Goal: Task Accomplishment & Management: Use online tool/utility

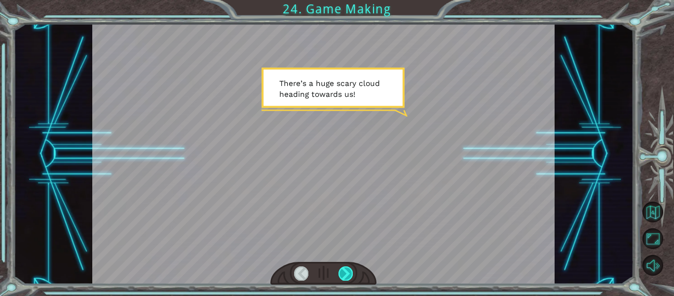
click at [345, 275] on div at bounding box center [346, 273] width 14 height 14
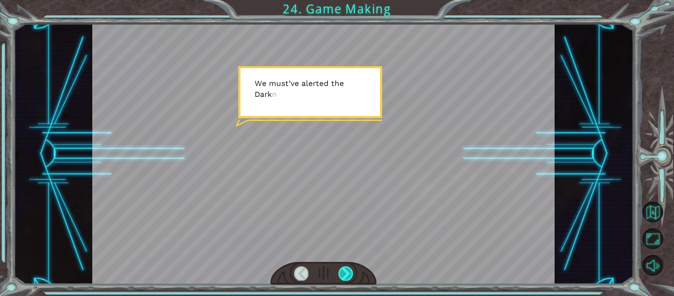
click at [345, 275] on div at bounding box center [346, 273] width 14 height 14
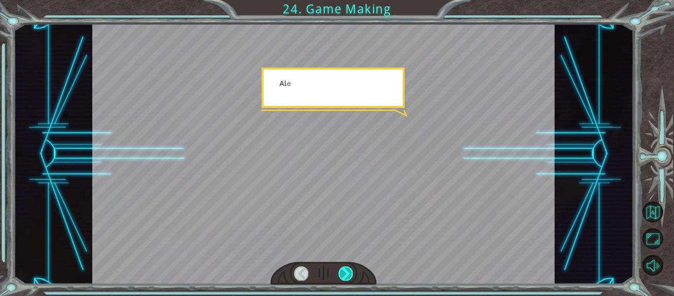
click at [345, 275] on div at bounding box center [346, 273] width 14 height 14
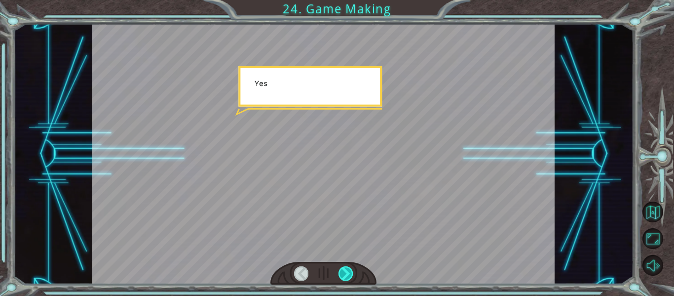
click at [345, 275] on div at bounding box center [346, 273] width 14 height 14
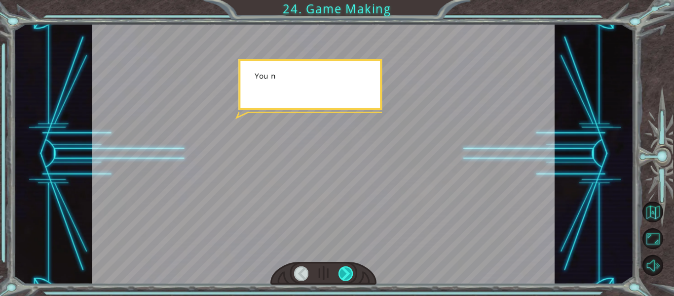
click at [345, 275] on div at bounding box center [346, 273] width 14 height 14
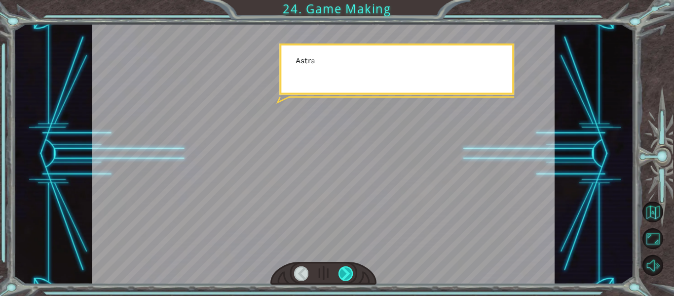
click at [345, 275] on div at bounding box center [346, 273] width 14 height 14
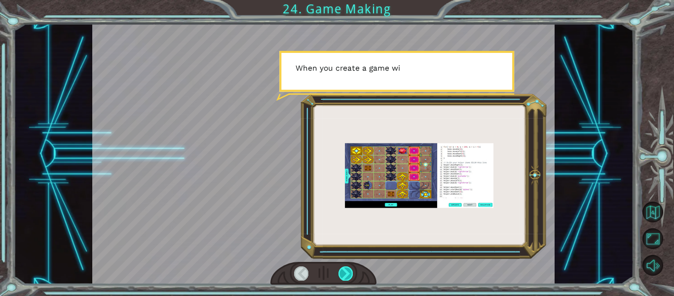
click at [346, 274] on div at bounding box center [346, 273] width 14 height 14
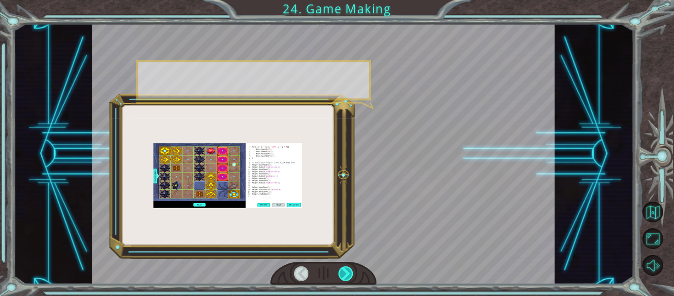
click at [346, 274] on div at bounding box center [346, 273] width 14 height 14
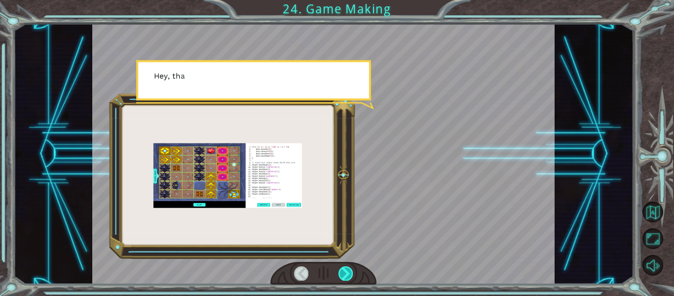
click at [346, 274] on div at bounding box center [346, 273] width 14 height 14
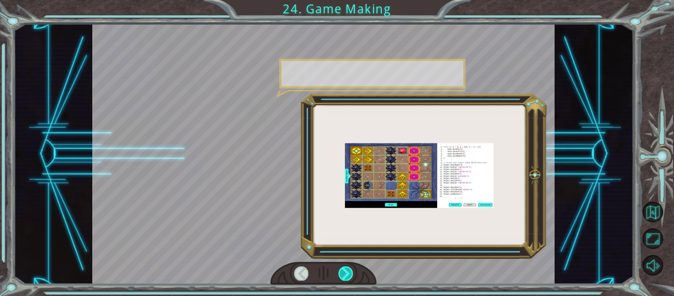
click at [346, 274] on div at bounding box center [346, 273] width 14 height 14
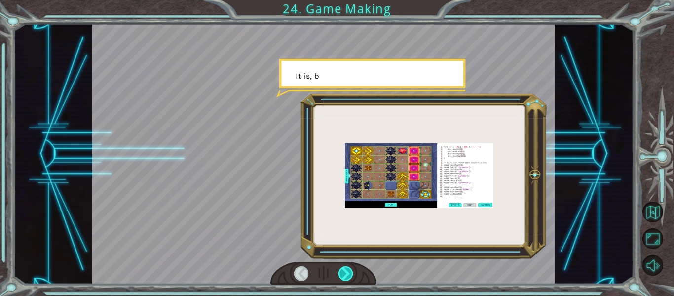
click at [346, 274] on div at bounding box center [346, 273] width 14 height 14
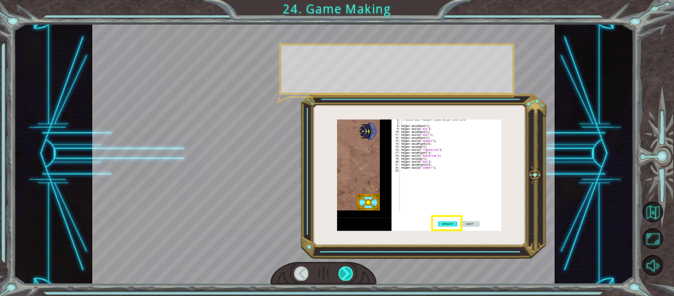
click at [346, 274] on div at bounding box center [346, 273] width 14 height 14
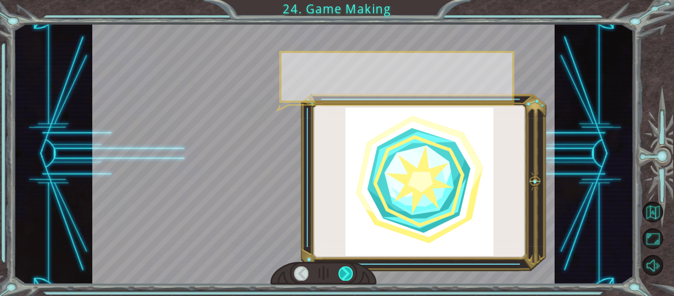
click at [346, 274] on div at bounding box center [346, 273] width 14 height 14
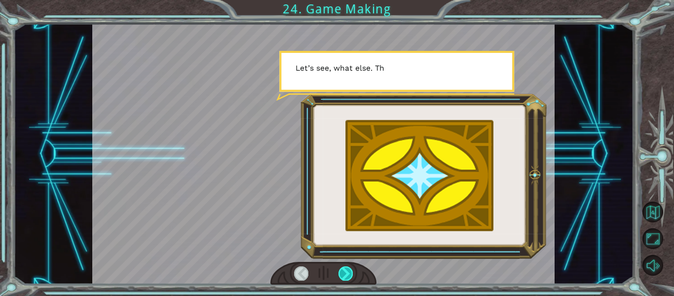
click at [346, 274] on div at bounding box center [346, 273] width 14 height 14
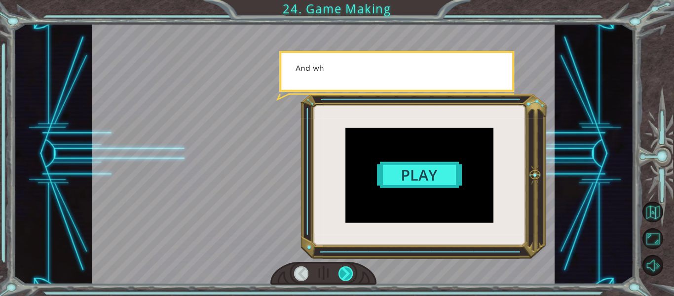
click at [346, 274] on div at bounding box center [346, 273] width 14 height 14
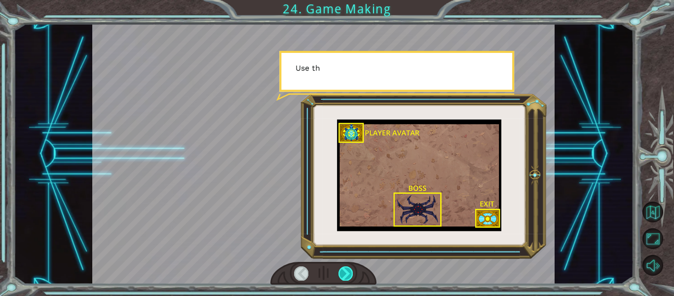
click at [346, 274] on div at bounding box center [346, 273] width 14 height 14
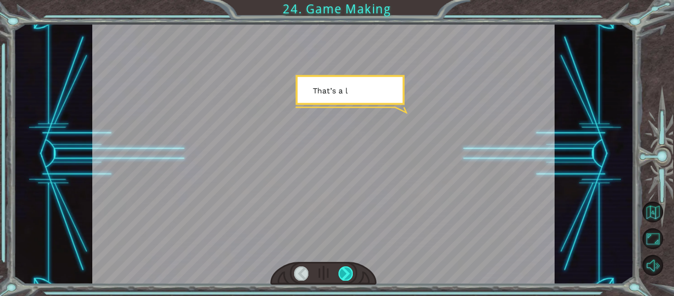
click at [346, 274] on div at bounding box center [346, 273] width 14 height 14
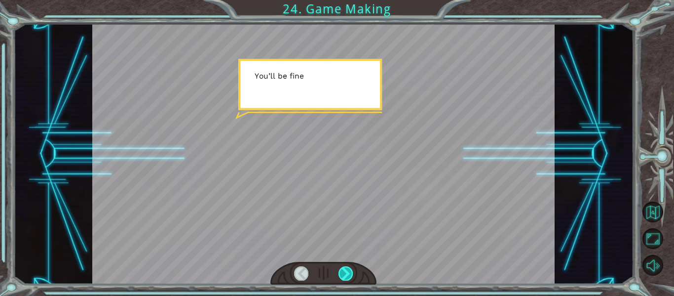
click at [346, 274] on div at bounding box center [346, 273] width 14 height 14
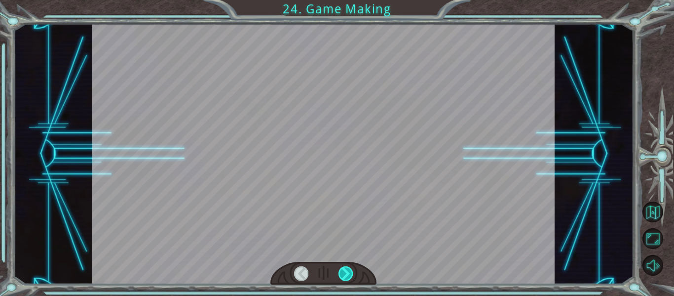
click at [346, 274] on div at bounding box center [346, 273] width 14 height 14
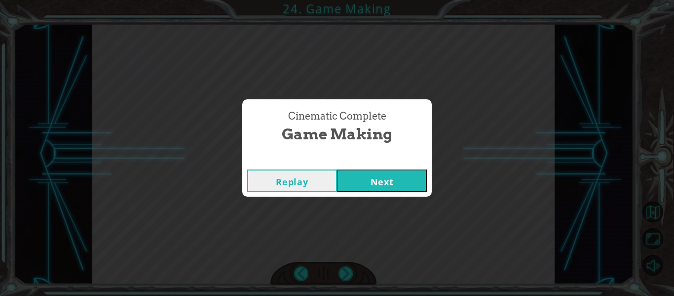
click at [358, 176] on button "Next" at bounding box center [382, 180] width 90 height 22
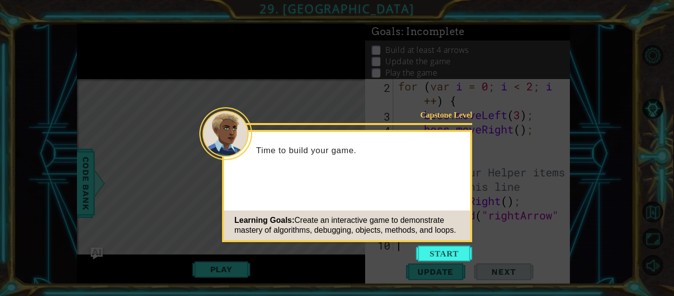
scroll to position [43, 0]
click at [421, 257] on button "Start" at bounding box center [444, 253] width 56 height 16
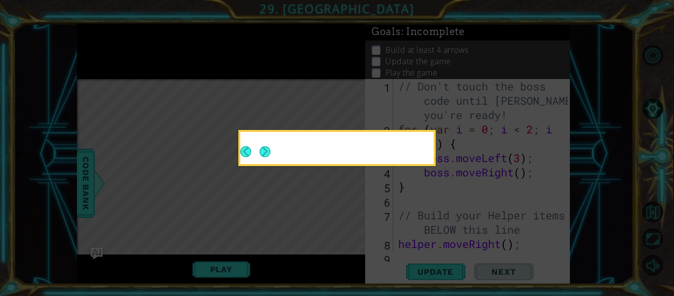
scroll to position [0, 0]
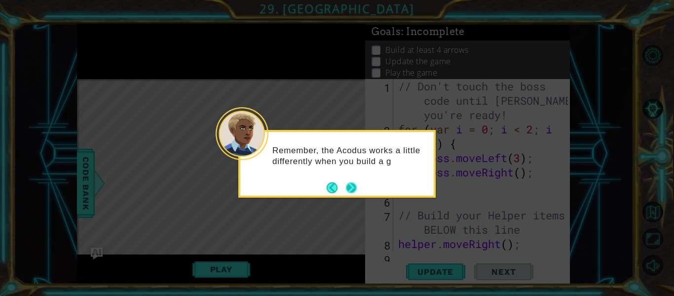
click at [355, 188] on button "Next" at bounding box center [351, 187] width 11 height 11
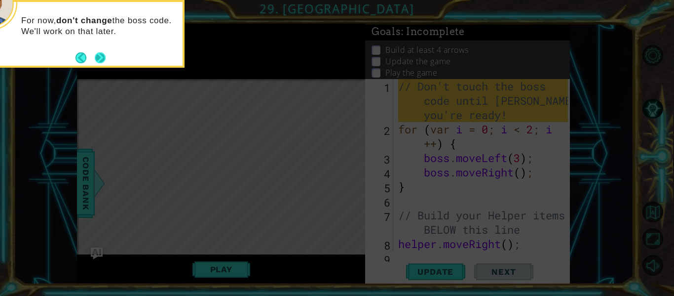
click at [95, 52] on button "Next" at bounding box center [100, 57] width 11 height 11
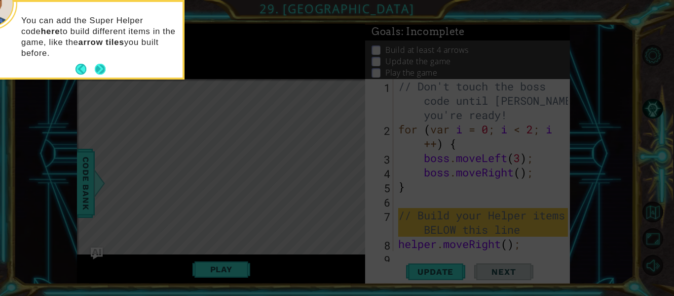
click at [100, 64] on button "Next" at bounding box center [100, 69] width 11 height 11
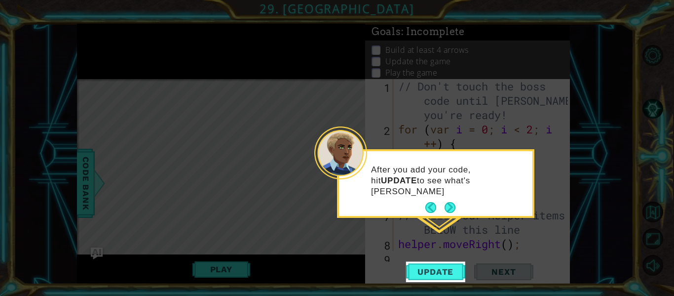
click at [419, 260] on icon at bounding box center [337, 148] width 674 height 296
click at [425, 265] on button "Update" at bounding box center [435, 272] width 59 height 20
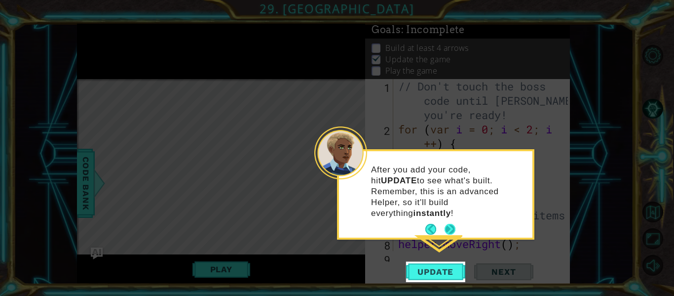
click at [449, 224] on button "Next" at bounding box center [450, 229] width 11 height 11
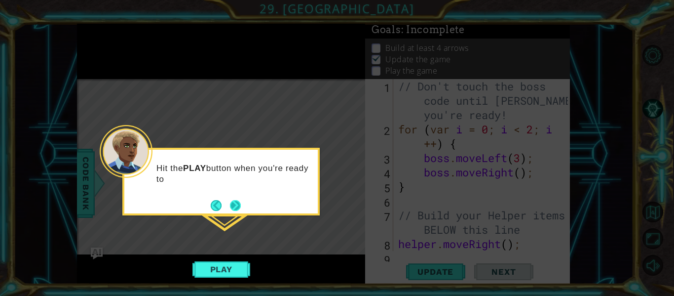
click at [241, 206] on button "Next" at bounding box center [235, 205] width 11 height 11
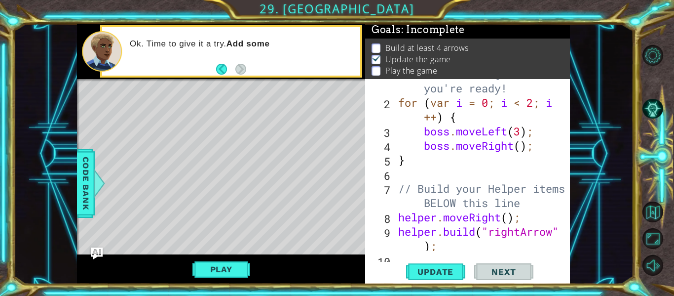
scroll to position [43, 0]
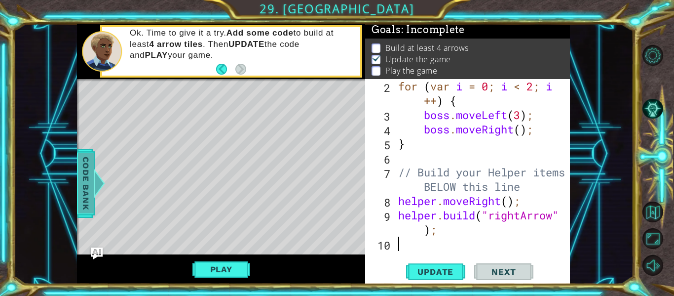
click at [89, 181] on span "Code Bank" at bounding box center [86, 183] width 16 height 60
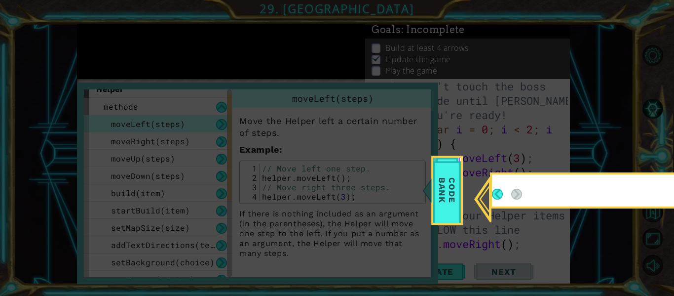
scroll to position [0, 0]
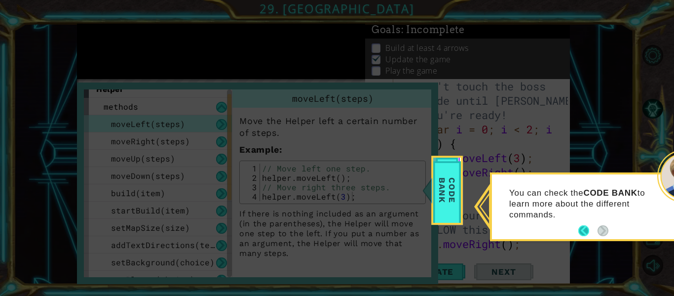
click at [580, 232] on button "Back" at bounding box center [587, 230] width 19 height 11
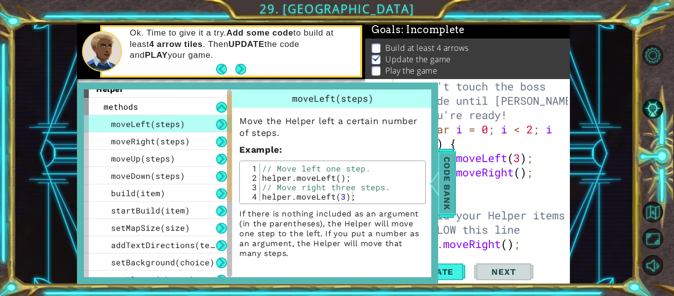
click at [441, 166] on span "Code Bank" at bounding box center [447, 183] width 16 height 60
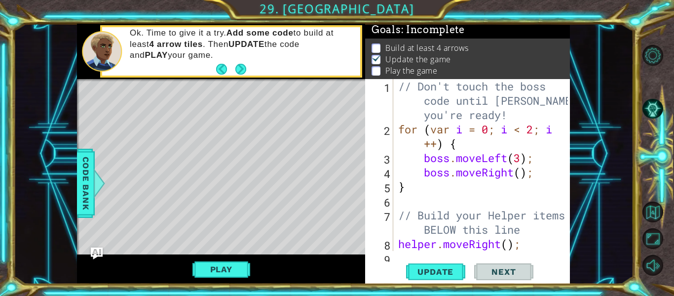
scroll to position [43, 0]
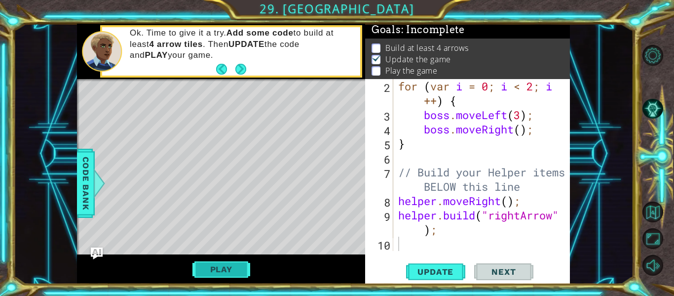
click at [242, 274] on button "Play" at bounding box center [221, 269] width 58 height 19
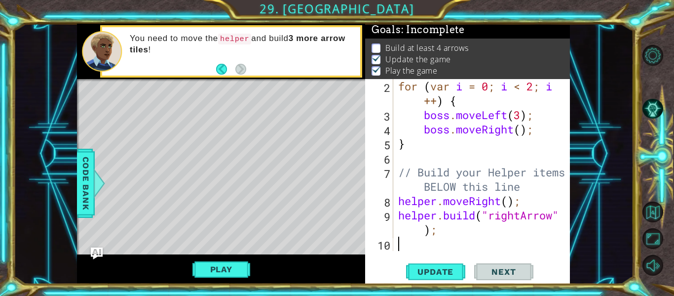
type textarea "h"
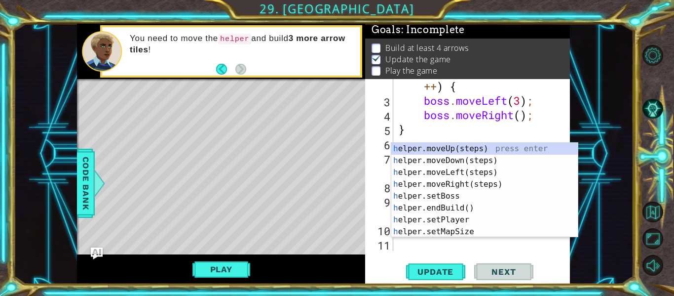
scroll to position [57, 0]
click at [468, 189] on div "h elper.moveUp(steps) press enter h elper.moveDown(steps) press enter h elper.m…" at bounding box center [484, 202] width 187 height 118
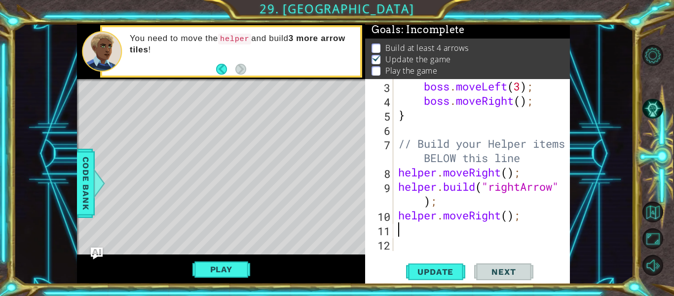
scroll to position [72, 0]
type textarea "h"
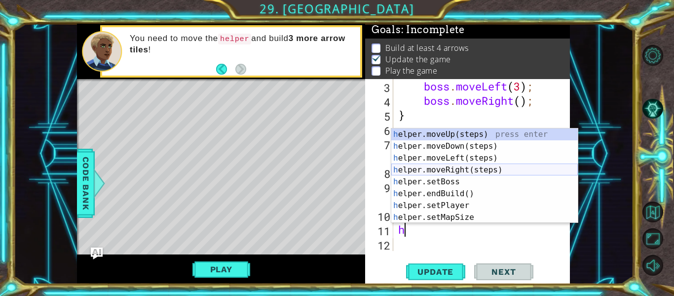
click at [459, 169] on div "h elper.moveUp(steps) press enter h elper.moveDown(steps) press enter h elper.m…" at bounding box center [484, 187] width 187 height 118
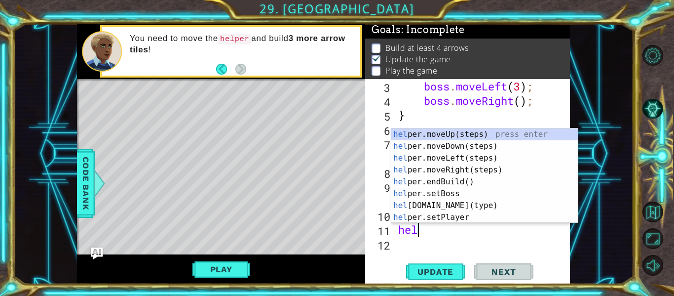
type textarea "h"
click at [443, 213] on div "he lper.moveUp(steps) press enter he lper.moveDown(steps) press enter he lper.m…" at bounding box center [484, 187] width 187 height 118
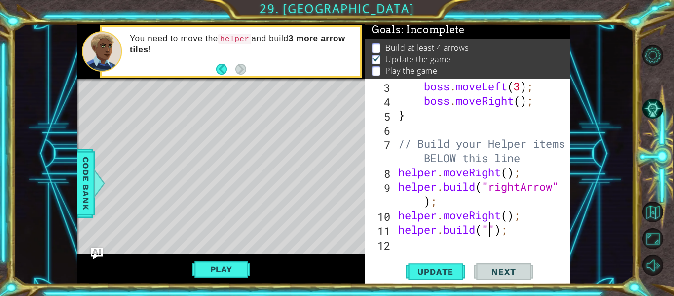
scroll to position [0, 4]
type textarea "[DOMAIN_NAME]("rightarrow");"
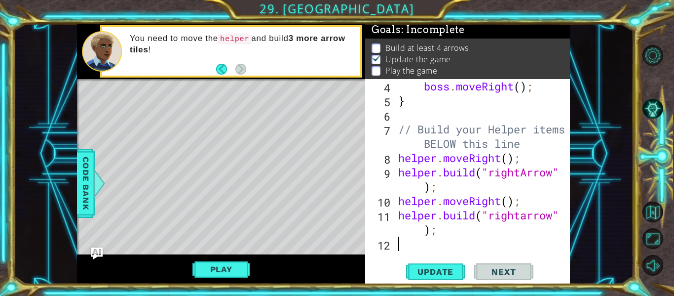
click at [409, 245] on div "boss . moveRight ( ) ; } // Build your Helper items BELOW this line helper . mo…" at bounding box center [484, 179] width 177 height 200
type textarea "h"
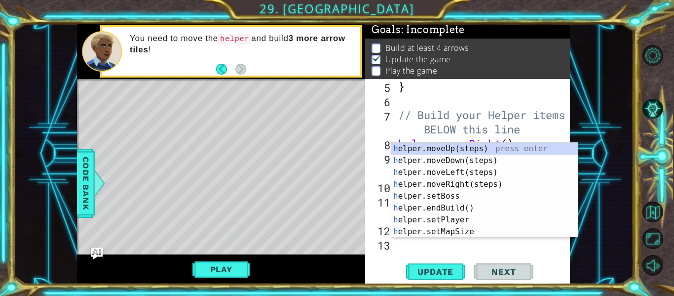
scroll to position [100, 0]
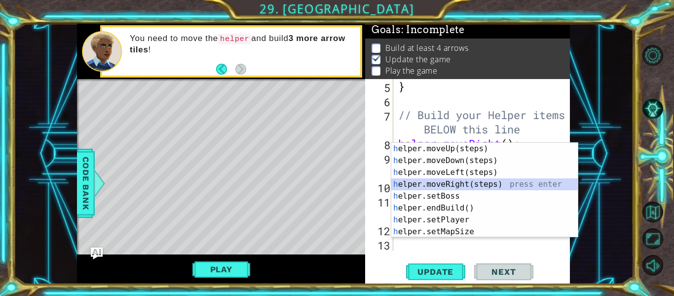
click at [465, 185] on div "h elper.moveUp(steps) press enter h elper.moveDown(steps) press enter h elper.m…" at bounding box center [484, 202] width 187 height 118
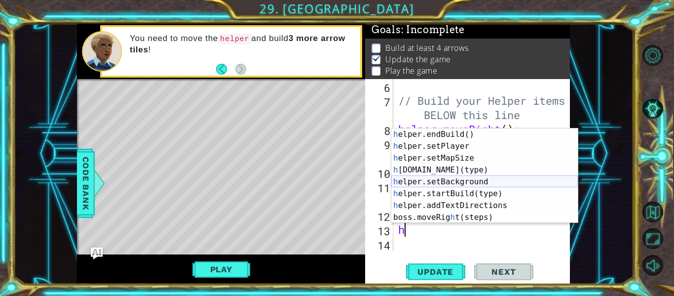
scroll to position [59, 0]
click at [465, 173] on div "h elper.endBuild() press enter h elper.setPlayer press enter h elper.setMapSize…" at bounding box center [484, 187] width 187 height 118
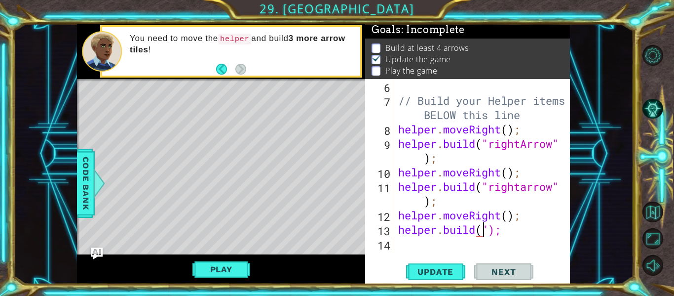
scroll to position [0, 4]
type textarea "[DOMAIN_NAME]("arrow");"
click at [434, 247] on div "// Build your Helper items BELOW this line helper . moveRight ( ) ; helper . bu…" at bounding box center [484, 179] width 177 height 200
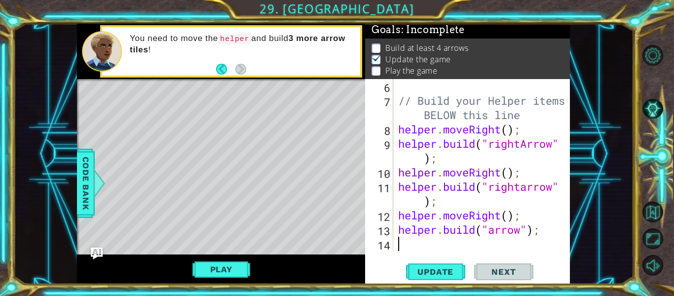
type textarea "h"
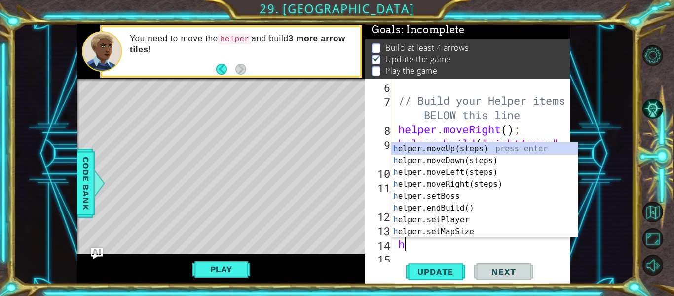
scroll to position [129, 0]
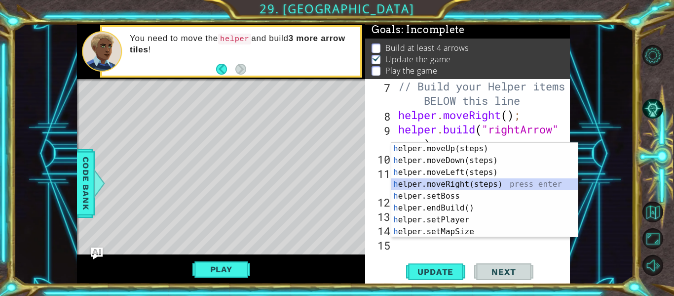
click at [462, 187] on div "h elper.moveUp(steps) press enter h elper.moveDown(steps) press enter h elper.m…" at bounding box center [484, 202] width 187 height 118
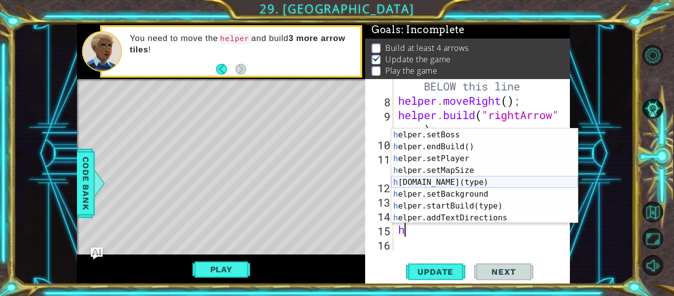
scroll to position [47, 0]
click at [461, 186] on div "h elper.moveRight(steps) press enter h elper.setBoss press enter h elper.endBui…" at bounding box center [484, 176] width 187 height 118
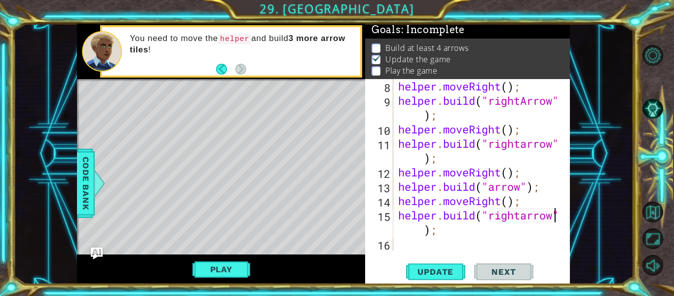
scroll to position [157, 0]
click at [490, 186] on div "helper . moveRight ( ) ; helper . build ( "rightArrow" ) ; helper . moveRight (…" at bounding box center [484, 179] width 177 height 200
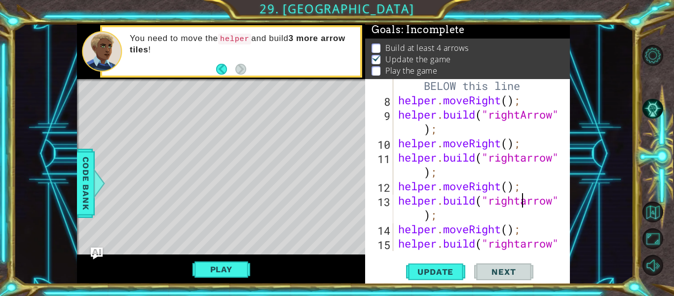
scroll to position [172, 0]
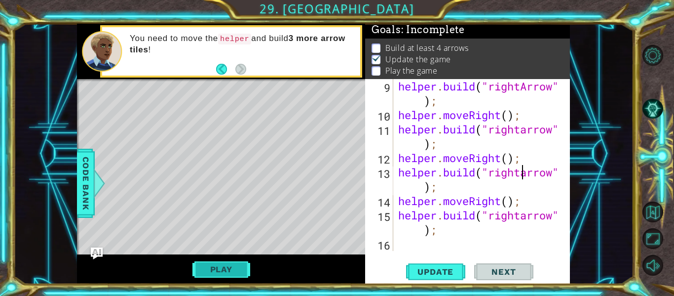
click at [246, 266] on button "Play" at bounding box center [221, 269] width 58 height 19
click at [232, 264] on button "Play" at bounding box center [221, 269] width 58 height 19
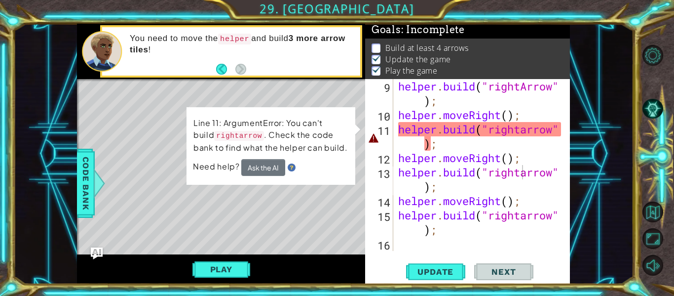
click at [437, 142] on div "helper . build ( "rightArrow" ) ; helper . moveRight ( ) ; helper . build ( "ri…" at bounding box center [484, 186] width 177 height 215
click at [423, 141] on div "helper . build ( "rightArrow" ) ; helper . moveRight ( ) ; helper . build ( "ri…" at bounding box center [484, 186] width 177 height 215
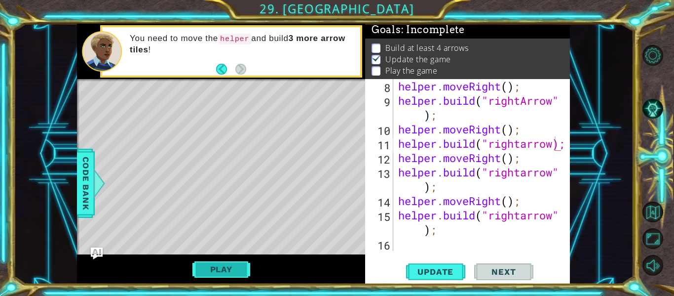
click at [236, 265] on button "Play" at bounding box center [221, 269] width 58 height 19
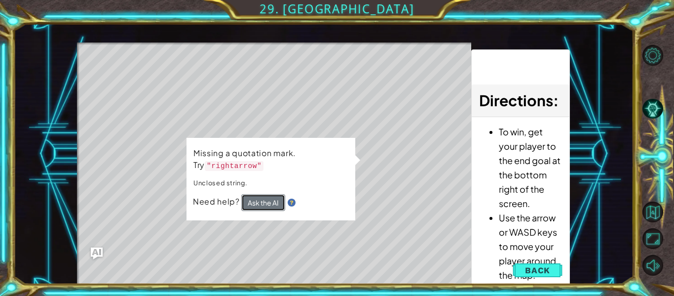
click at [270, 209] on button "Ask the AI" at bounding box center [263, 202] width 44 height 17
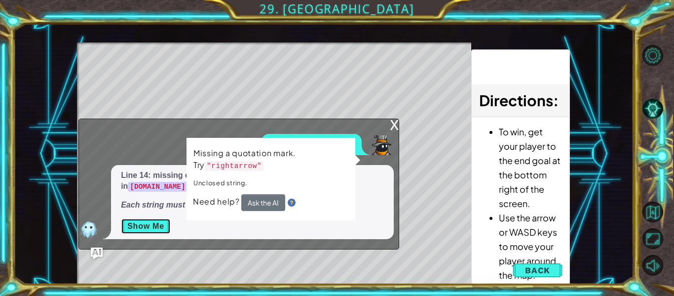
click at [154, 221] on button "Show Me" at bounding box center [146, 226] width 50 height 16
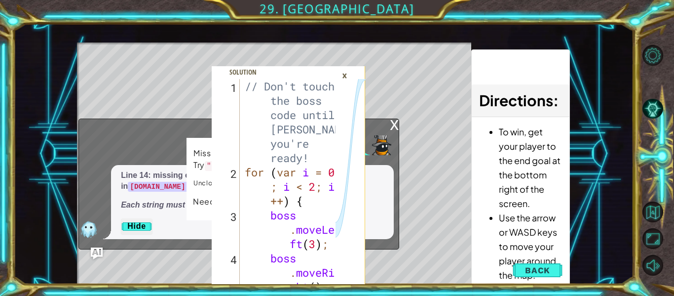
click at [347, 79] on div "×" at bounding box center [344, 75] width 15 height 17
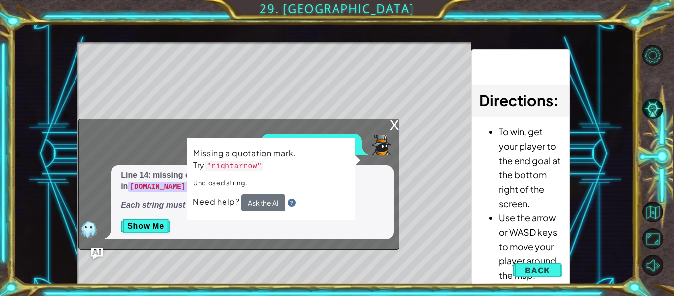
click at [184, 210] on p "Each string must be enclosed with quotes on both ends." at bounding box center [252, 204] width 263 height 11
click at [396, 129] on div "x" at bounding box center [394, 124] width 9 height 10
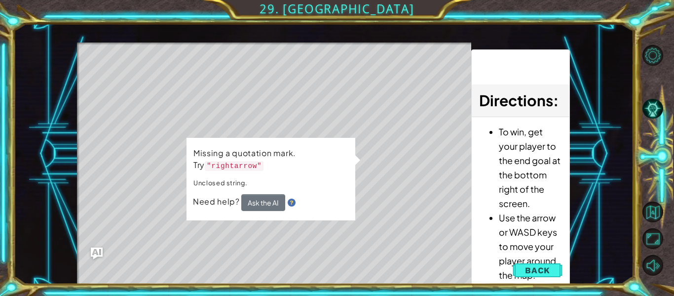
click at [366, 141] on div "Level Map" at bounding box center [305, 187] width 456 height 291
click at [551, 265] on button "Back" at bounding box center [538, 270] width 50 height 20
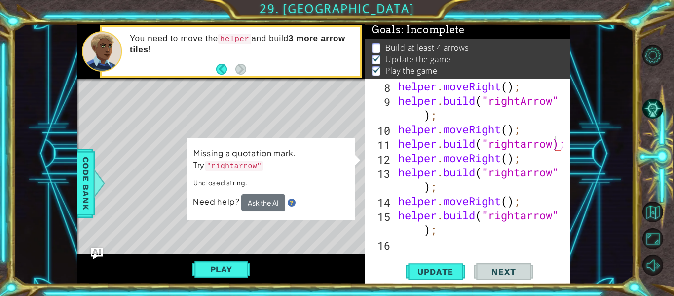
click at [566, 160] on div at bounding box center [563, 86] width 10 height 329
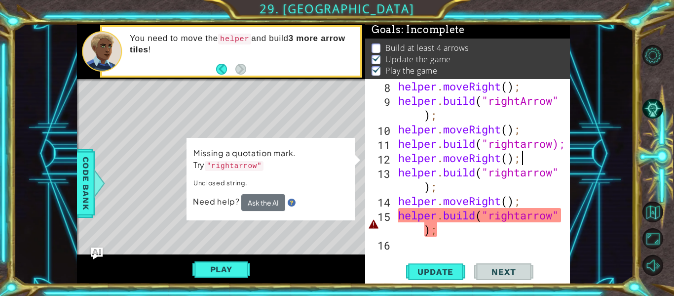
scroll to position [0, 5]
click at [550, 215] on div "helper . moveRight ( ) ; helper . build ( "rightArrow" ) ; helper . moveRight (…" at bounding box center [484, 179] width 177 height 200
click at [553, 215] on div "helper . moveRight ( ) ; helper . build ( "rightArrow" ) ; helper . moveRight (…" at bounding box center [484, 179] width 177 height 200
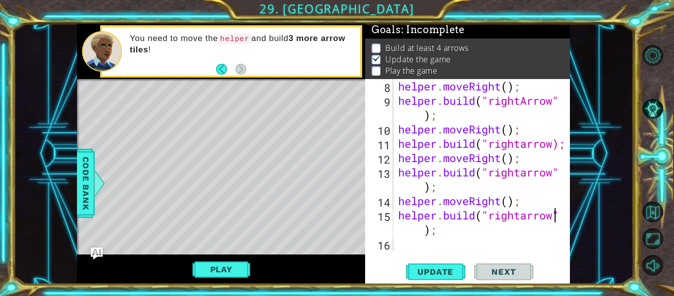
scroll to position [157, 0]
click at [440, 274] on span "Update" at bounding box center [436, 271] width 56 height 10
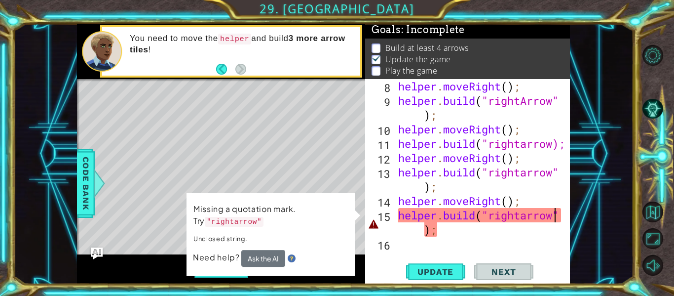
click at [418, 229] on div "helper . moveRight ( ) ; helper . build ( "rightArrow" ) ; helper . moveRight (…" at bounding box center [484, 179] width 177 height 200
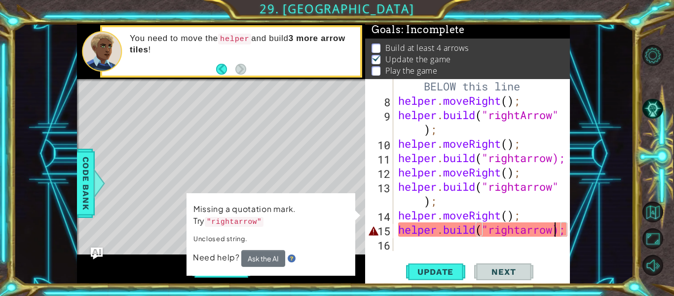
scroll to position [143, 0]
click at [424, 204] on div "// Build your Helper items BELOW this line helper . moveRight ( ) ; helper . bu…" at bounding box center [484, 172] width 177 height 215
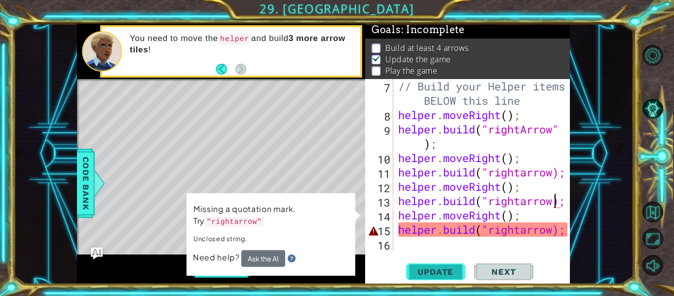
click at [432, 264] on button "Update" at bounding box center [435, 272] width 59 height 20
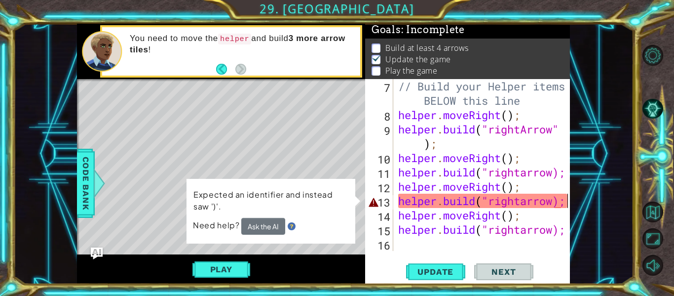
click at [566, 202] on div at bounding box center [563, 100] width 10 height 301
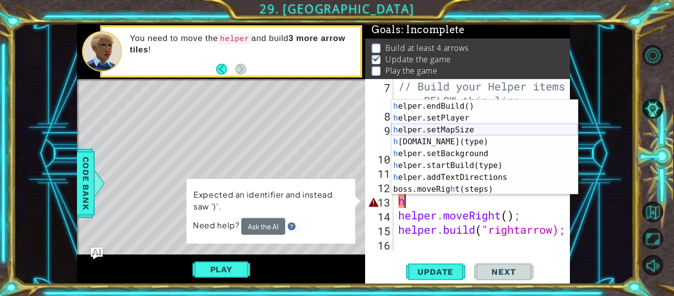
scroll to position [59, 0]
click at [484, 140] on div "h elper.setBoss press enter h elper.endBuild() press enter h elper.setPlayer pr…" at bounding box center [484, 147] width 187 height 118
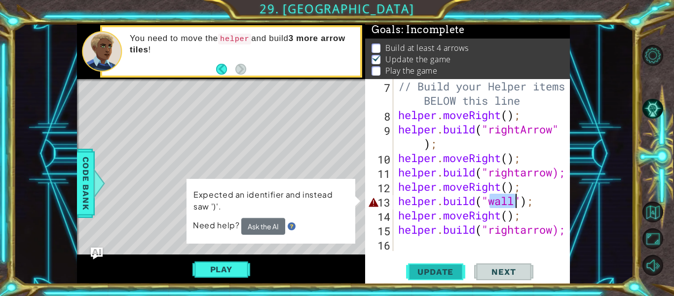
click at [452, 267] on span "Update" at bounding box center [436, 271] width 56 height 10
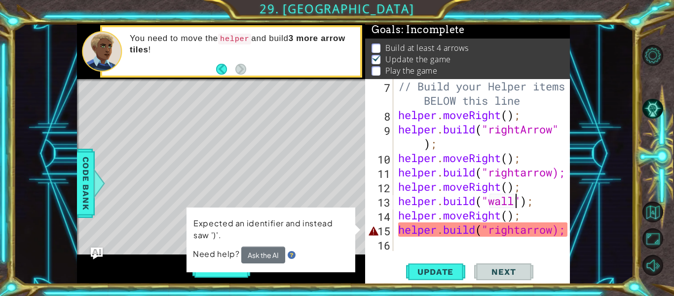
click at [565, 230] on div at bounding box center [563, 100] width 10 height 301
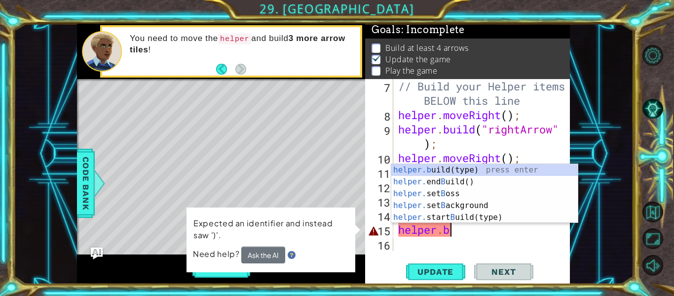
scroll to position [0, 0]
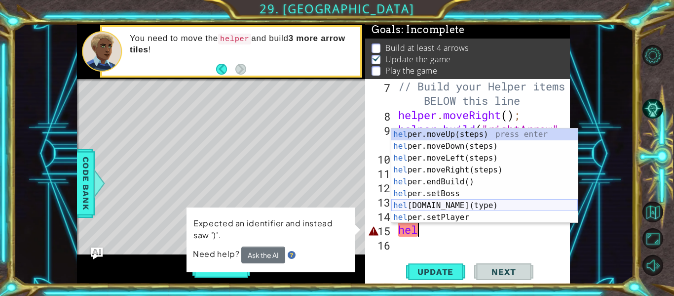
click at [534, 206] on div "hel per.moveUp(steps) press enter hel per.moveDown(steps) press enter hel per.m…" at bounding box center [484, 187] width 187 height 118
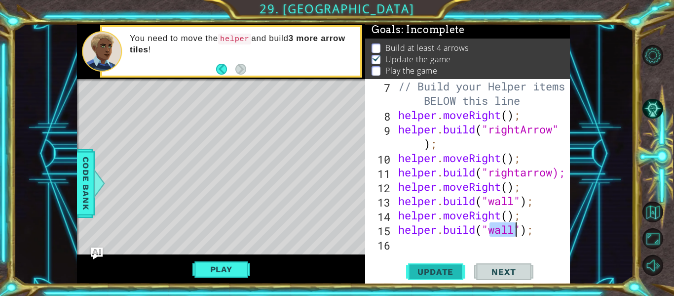
click at [449, 271] on span "Update" at bounding box center [436, 271] width 56 height 10
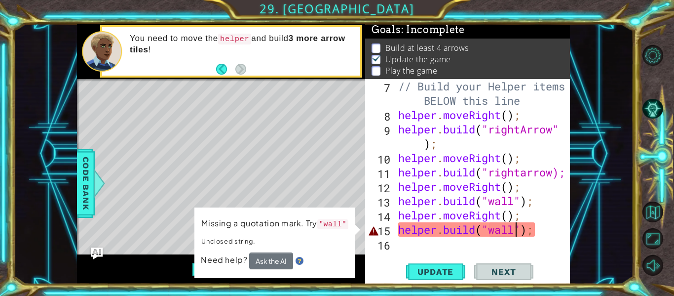
click at [535, 232] on div "// Build your Helper items BELOW this line helper . moveRight ( ) ; helper . bu…" at bounding box center [484, 186] width 177 height 215
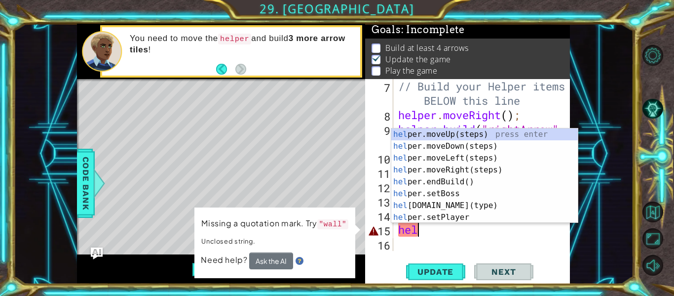
type textarea "h"
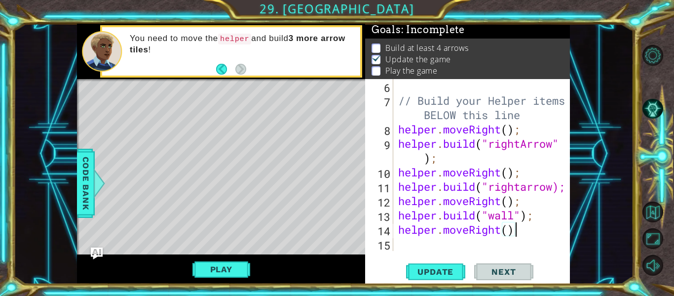
scroll to position [114, 0]
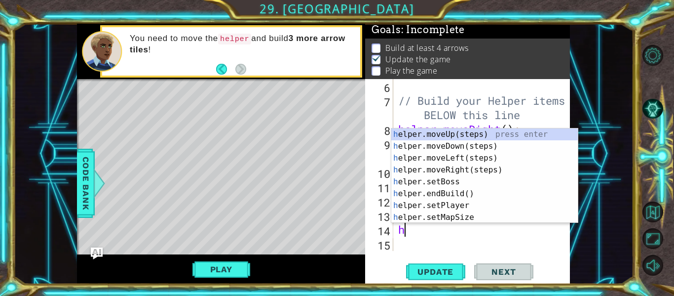
type textarea "h"
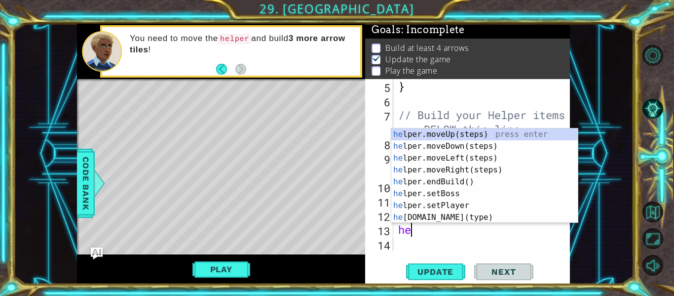
type textarea "h"
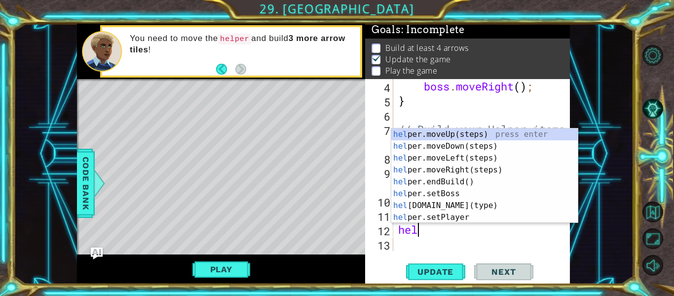
type textarea "h"
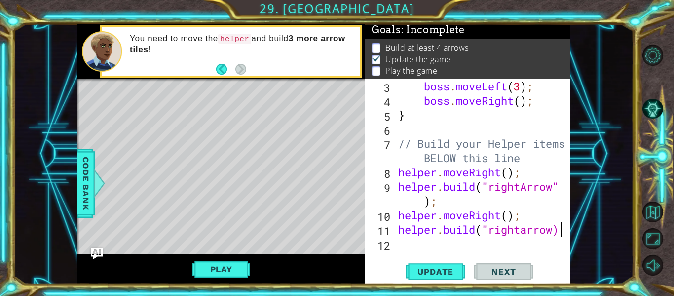
scroll to position [72, 0]
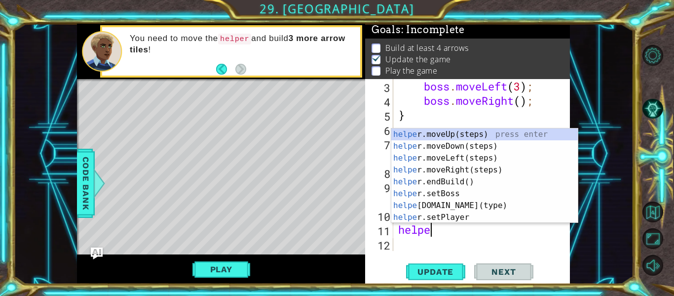
type textarea "h"
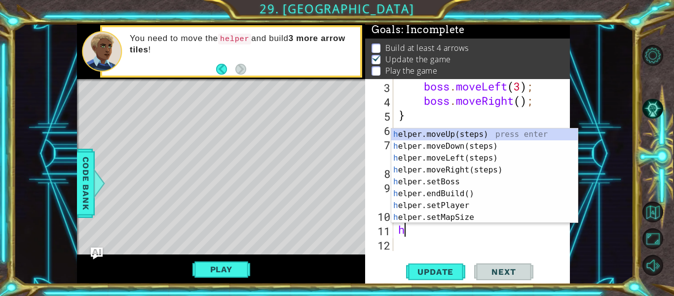
scroll to position [57, 0]
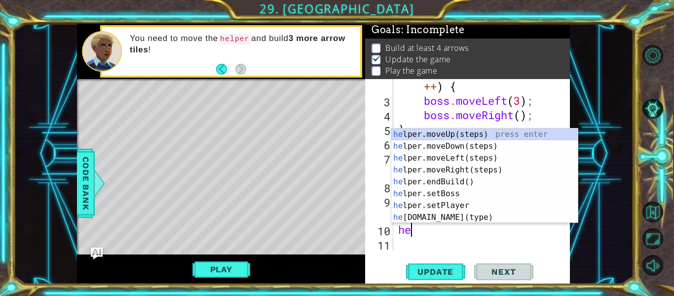
type textarea "h"
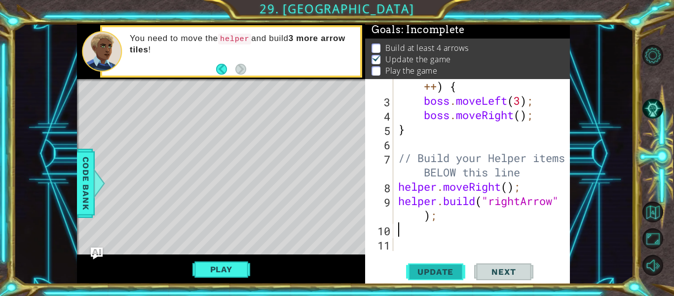
click at [439, 267] on span "Update" at bounding box center [436, 271] width 56 height 10
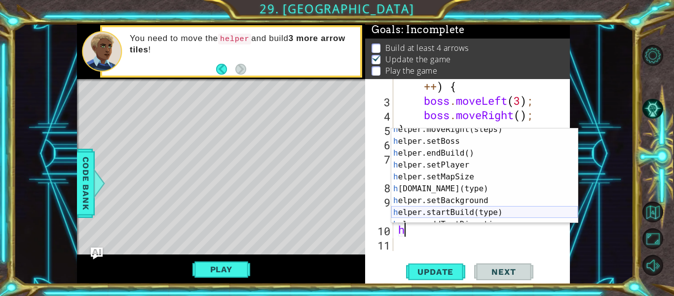
scroll to position [59, 0]
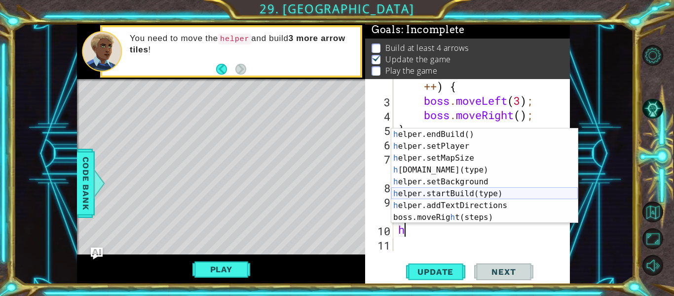
click at [437, 197] on div "h elper.endBuild() press enter h elper.setPlayer press enter h elper.setMapSize…" at bounding box center [484, 187] width 187 height 118
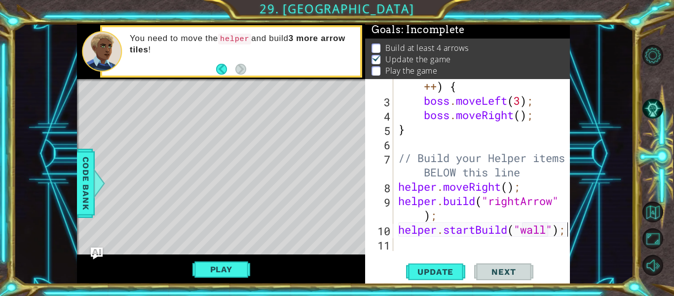
click at [566, 226] on div at bounding box center [563, 136] width 10 height 229
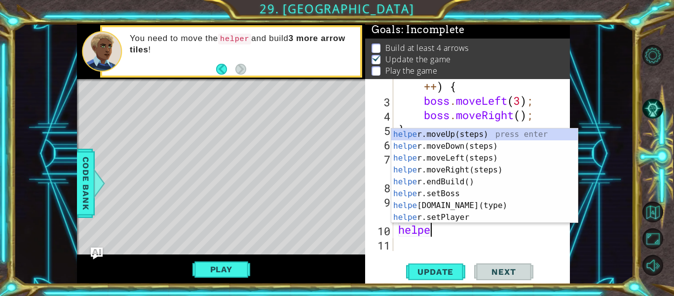
type textarea "h"
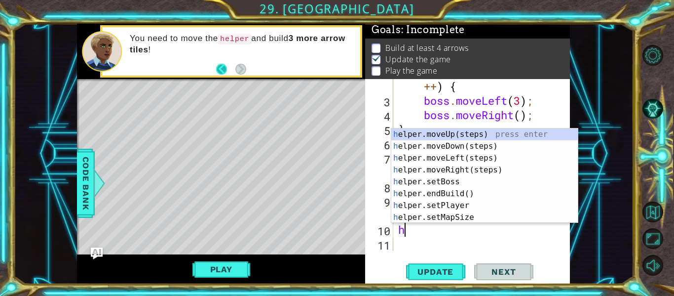
type textarea "h"
click at [226, 66] on button "Back" at bounding box center [225, 69] width 19 height 11
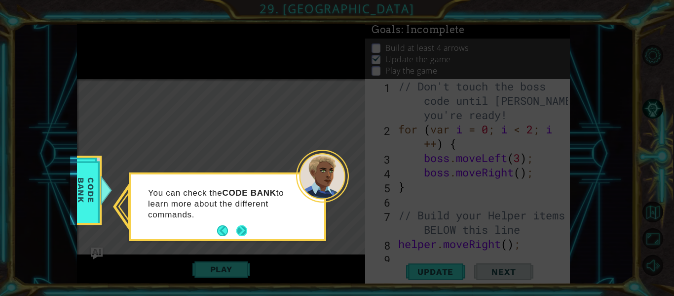
click at [236, 235] on button "Next" at bounding box center [241, 230] width 11 height 11
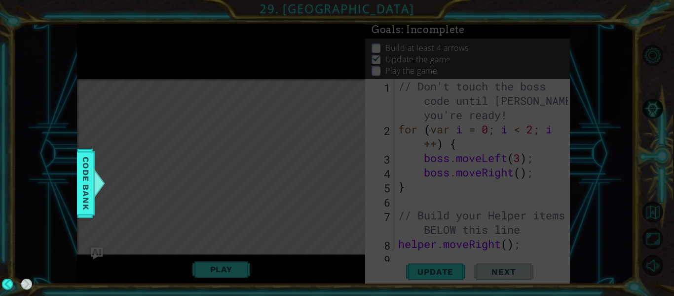
click at [235, 235] on icon at bounding box center [337, 148] width 674 height 296
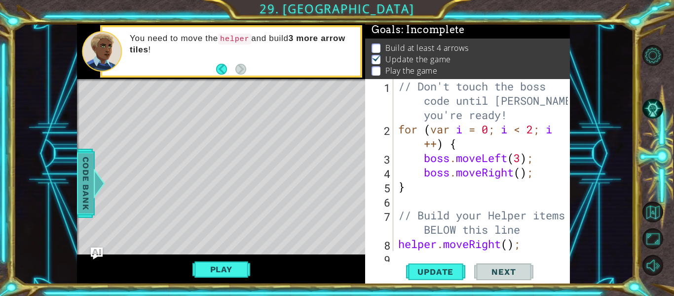
click at [92, 196] on span "Code Bank" at bounding box center [86, 183] width 16 height 60
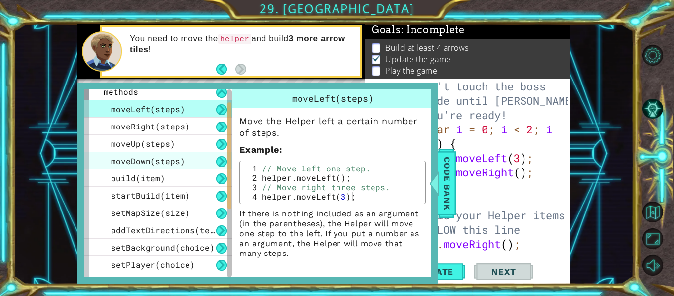
scroll to position [28, 0]
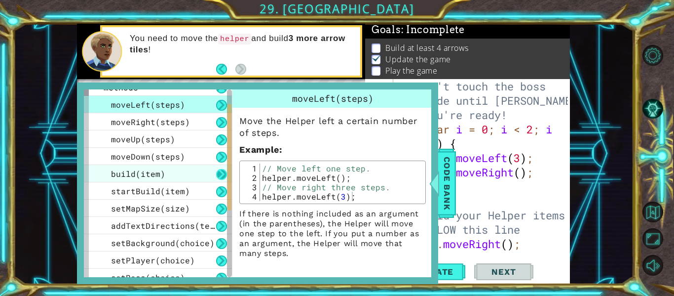
click at [220, 173] on button at bounding box center [221, 174] width 11 height 11
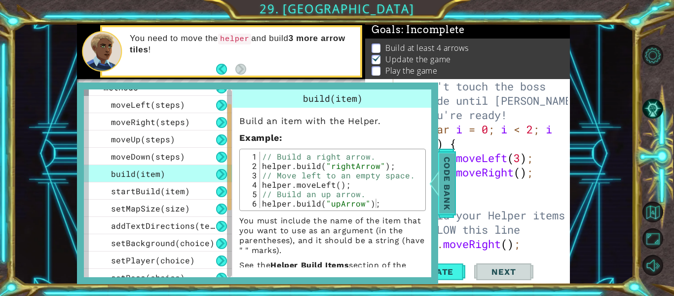
click at [449, 163] on span "Code Bank" at bounding box center [447, 183] width 16 height 60
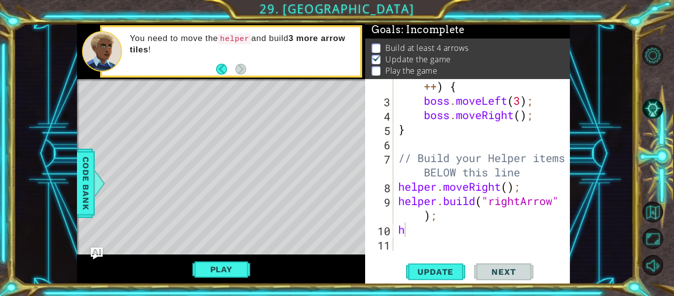
scroll to position [57, 0]
click at [224, 264] on button "Play" at bounding box center [221, 269] width 58 height 19
click at [424, 232] on div "for ( var i = 0 ; i < 2 ; i ++ ) { boss . moveLeft ( 3 ) ; boss . moveRight ( )…" at bounding box center [484, 172] width 177 height 215
click at [456, 264] on button "Update" at bounding box center [435, 272] width 59 height 20
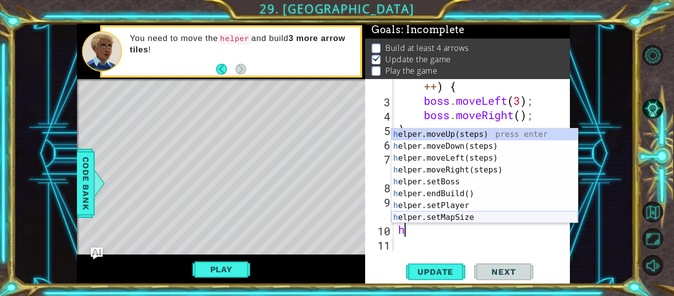
click at [471, 220] on div "h elper.moveUp(steps) press enter h elper.moveDown(steps) press enter h elper.m…" at bounding box center [484, 187] width 187 height 118
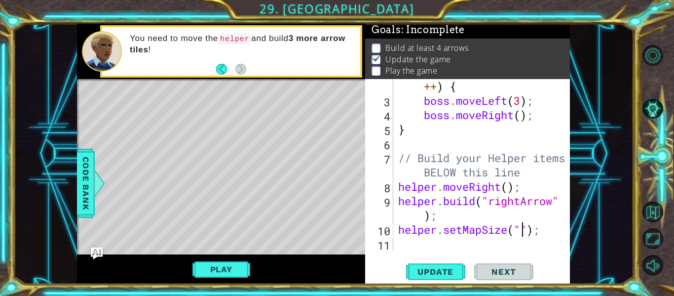
scroll to position [57, 0]
click at [537, 232] on div "for ( var i = 0 ; i < 2 ; i ++ ) { boss . moveLeft ( 3 ) ; boss . moveRight ( )…" at bounding box center [484, 172] width 177 height 215
click at [541, 231] on div "for ( var i = 0 ; i < 2 ; i ++ ) { boss . moveLeft ( 3 ) ; boss . moveRight ( )…" at bounding box center [484, 172] width 177 height 215
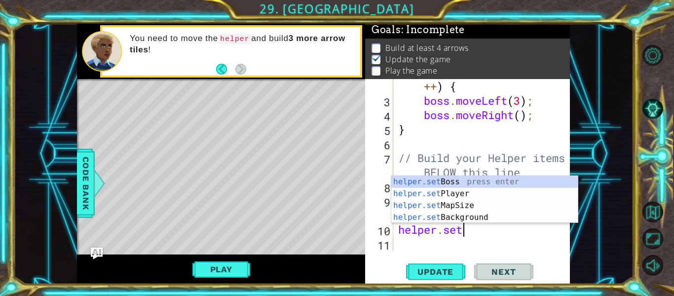
type textarea "h"
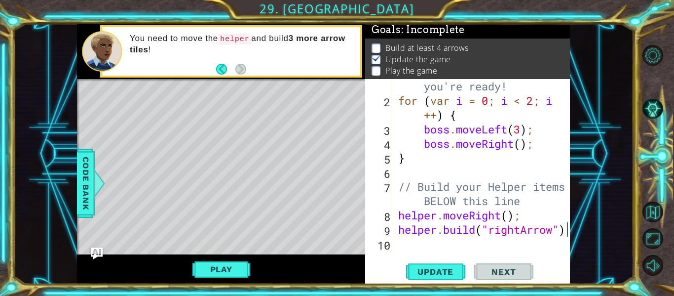
scroll to position [29, 0]
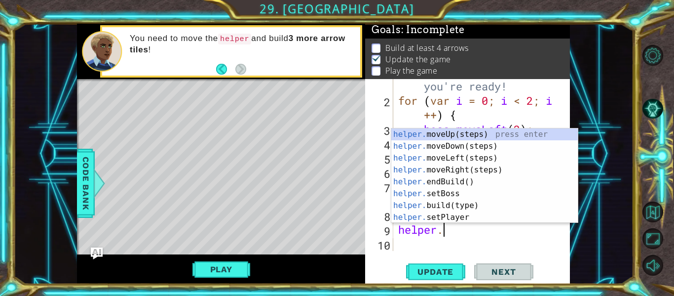
type textarea "h"
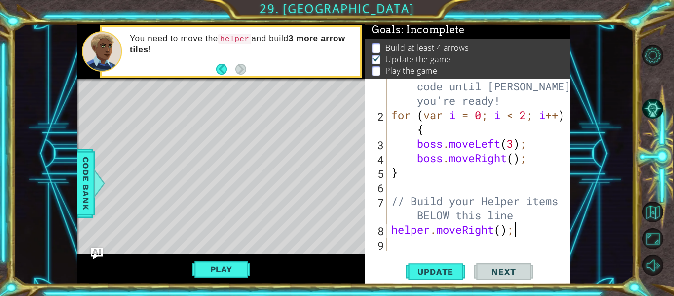
scroll to position [14, 0]
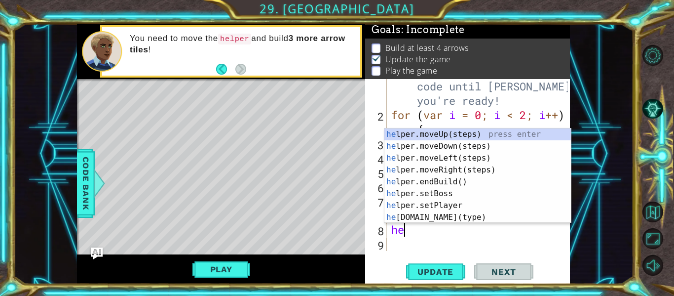
type textarea "h"
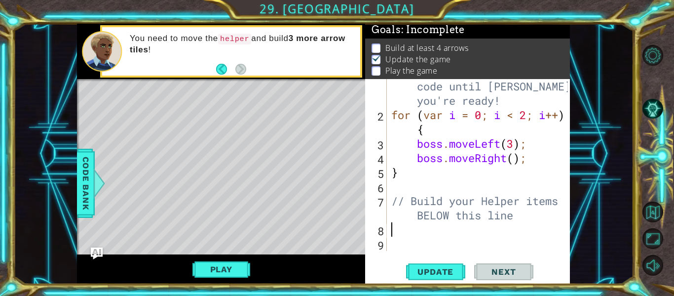
type textarea "h"
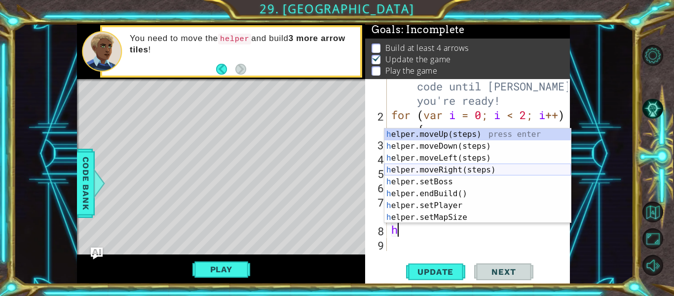
click at [519, 173] on div "h elper.moveUp(steps) press enter h elper.moveDown(steps) press enter h elper.m…" at bounding box center [477, 187] width 187 height 118
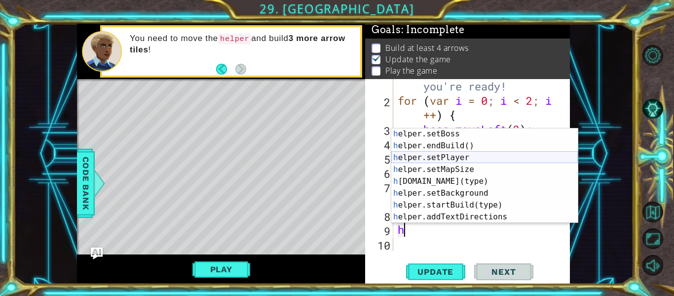
scroll to position [48, 0]
click at [508, 181] on div "h elper.setBoss press enter h elper.endBuild() press enter h elper.setPlayer pr…" at bounding box center [484, 187] width 187 height 118
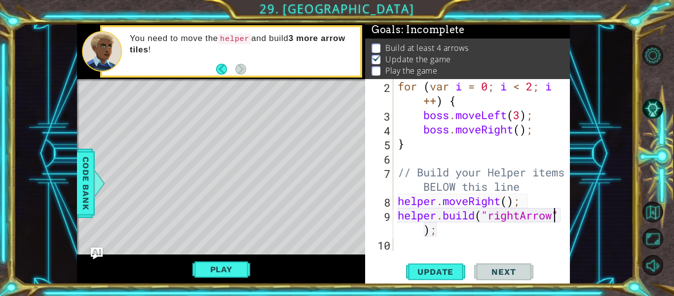
scroll to position [43, 0]
type textarea "helper.build("rightArrow");"
click at [452, 271] on span "Update" at bounding box center [436, 271] width 56 height 10
click at [244, 269] on button "Play" at bounding box center [221, 269] width 58 height 19
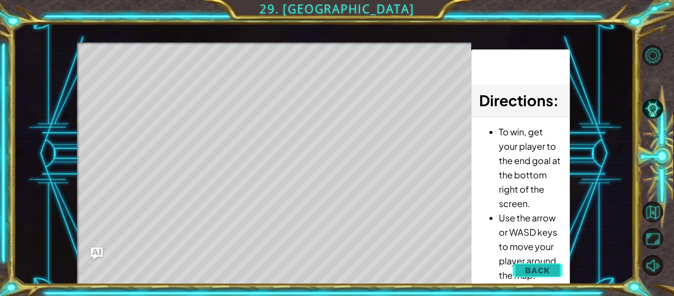
click at [520, 269] on button "Back" at bounding box center [538, 270] width 50 height 20
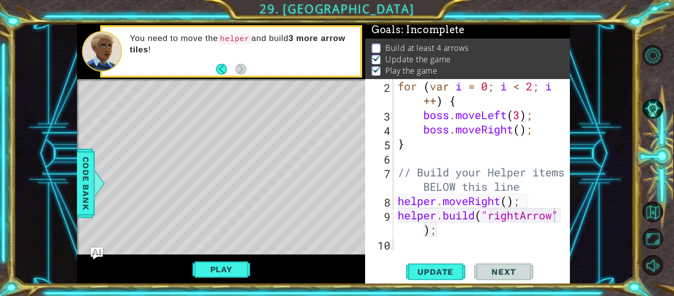
click at [401, 241] on div "for ( var i = 0 ; i < 2 ; i ++ ) { boss . moveLeft ( 3 ) ; boss . moveRight ( )…" at bounding box center [484, 186] width 177 height 215
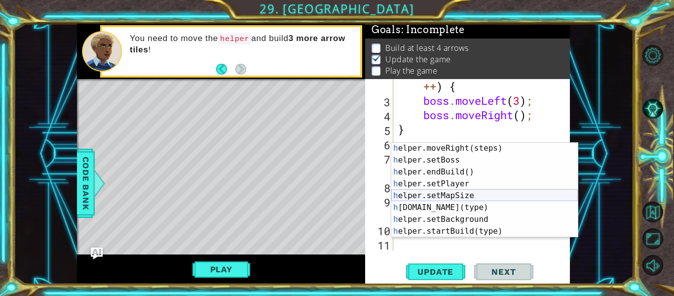
scroll to position [37, 0]
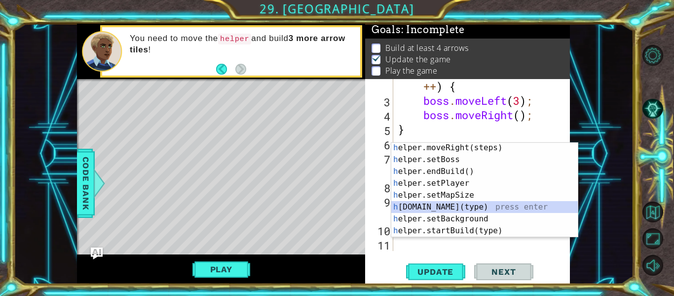
click at [431, 205] on div "h elper.moveRight(steps) press enter h elper.setBoss press enter h elper.endBui…" at bounding box center [484, 201] width 187 height 118
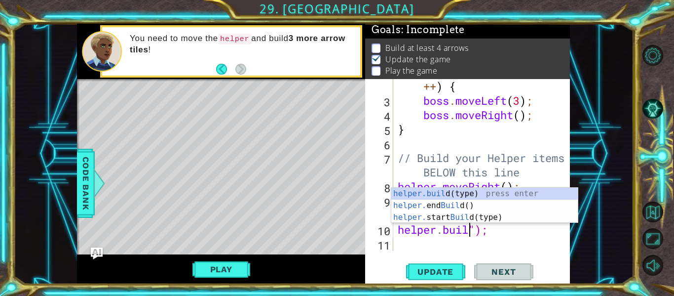
scroll to position [0, 3]
click at [489, 229] on div "for ( var i = 0 ; i < 2 ; i ++ ) { boss . moveLeft ( 3 ) ; boss . moveRight ( )…" at bounding box center [484, 172] width 177 height 215
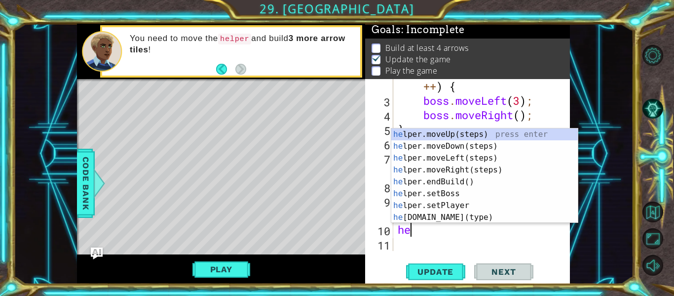
type textarea "h"
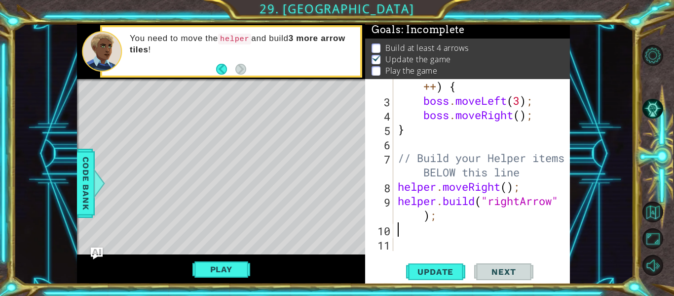
click at [423, 216] on div "for ( var i = 0 ; i < 2 ; i ++ ) { boss . moveLeft ( 3 ) ; boss . moveRight ( )…" at bounding box center [484, 172] width 177 height 215
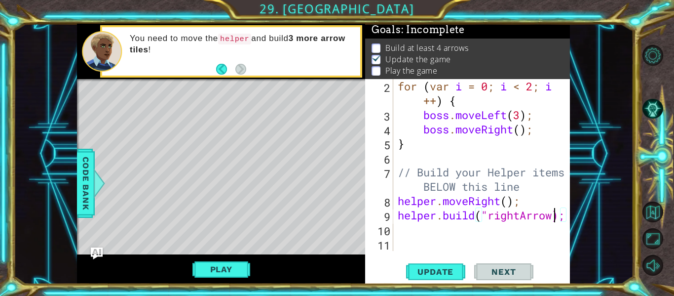
scroll to position [43, 0]
type textarea "helper.build("rightArrow);"
click at [425, 267] on span "Update" at bounding box center [436, 271] width 56 height 10
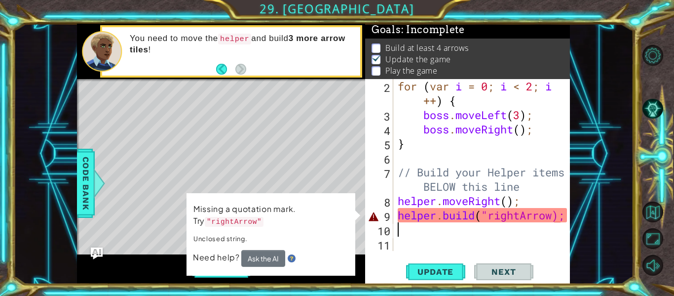
click at [565, 223] on div at bounding box center [563, 143] width 10 height 215
click at [566, 219] on div at bounding box center [563, 143] width 10 height 215
click at [447, 270] on span "Update" at bounding box center [436, 271] width 56 height 10
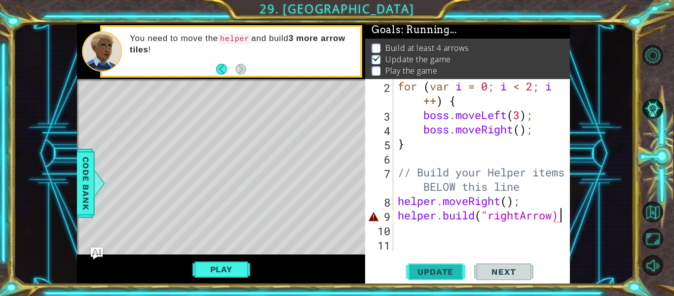
click at [447, 270] on span "Update" at bounding box center [436, 271] width 56 height 10
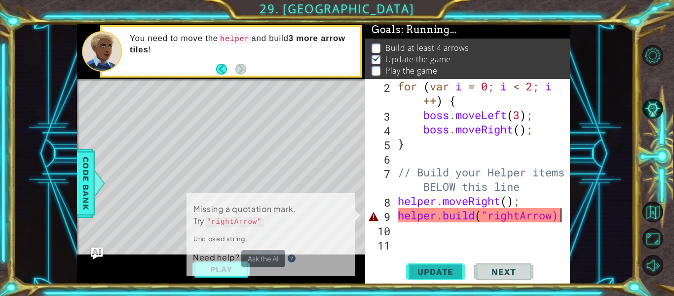
click at [447, 270] on span "Update" at bounding box center [436, 271] width 56 height 10
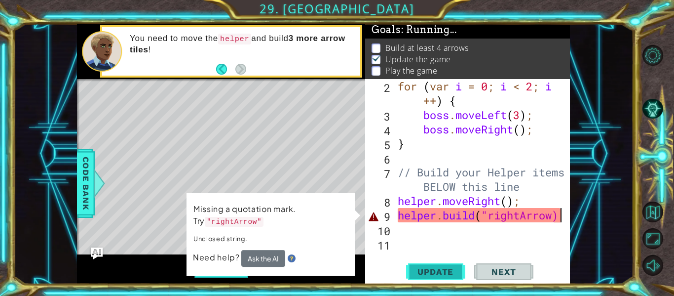
click at [447, 270] on span "Update" at bounding box center [436, 271] width 56 height 10
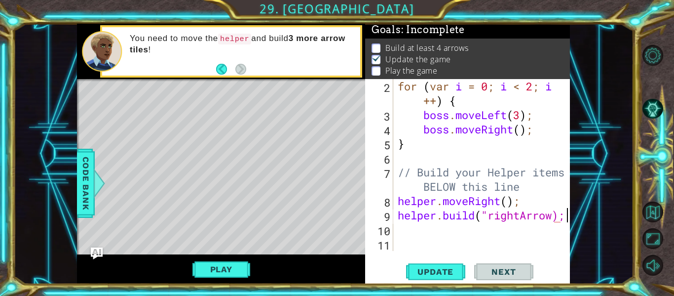
scroll to position [0, 7]
click at [462, 273] on span "Update" at bounding box center [436, 271] width 56 height 10
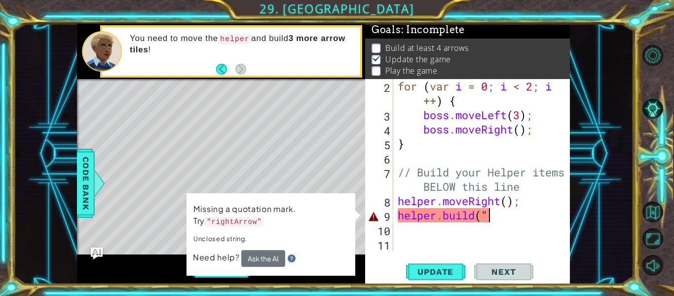
scroll to position [0, 3]
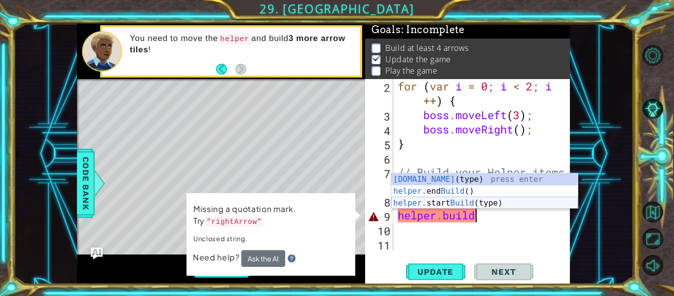
click at [538, 202] on div "helper.build (type) press enter helper. end Build () press enter helper. start …" at bounding box center [484, 202] width 187 height 59
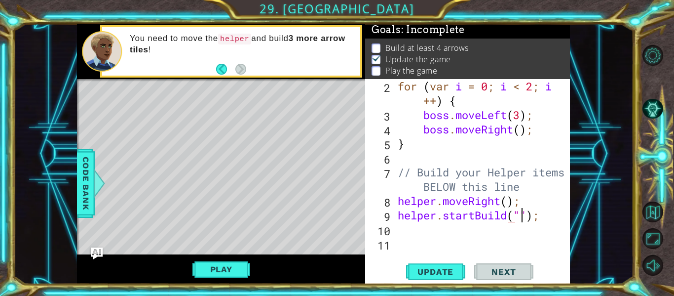
scroll to position [0, 6]
type textarea "helper.startBuild("rightarrow");"
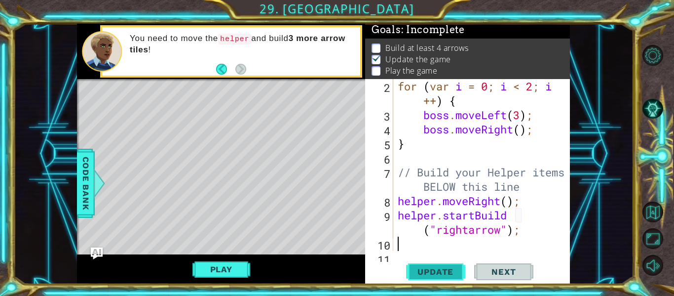
click at [457, 274] on span "Update" at bounding box center [436, 271] width 56 height 10
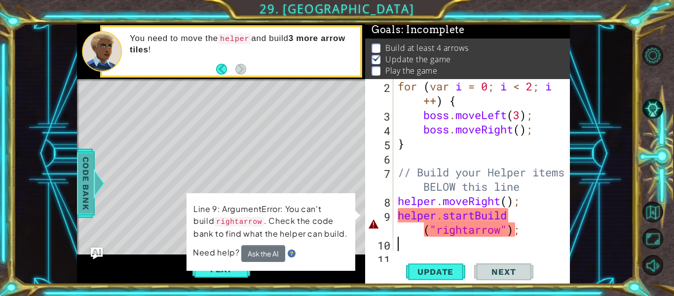
click at [80, 202] on span "Code Bank" at bounding box center [86, 183] width 16 height 60
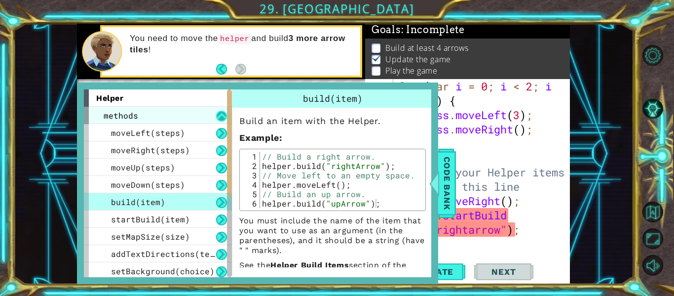
click at [218, 120] on button at bounding box center [221, 116] width 11 height 11
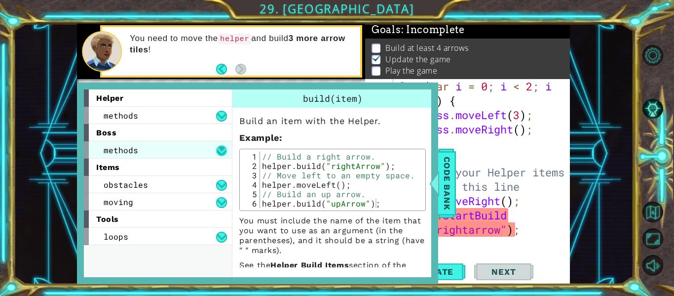
click at [223, 149] on button at bounding box center [221, 150] width 11 height 11
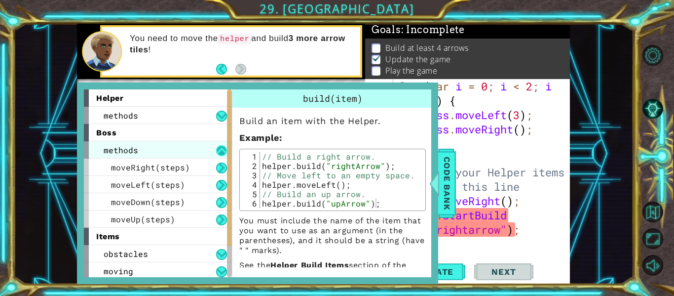
click at [222, 149] on button at bounding box center [221, 150] width 11 height 11
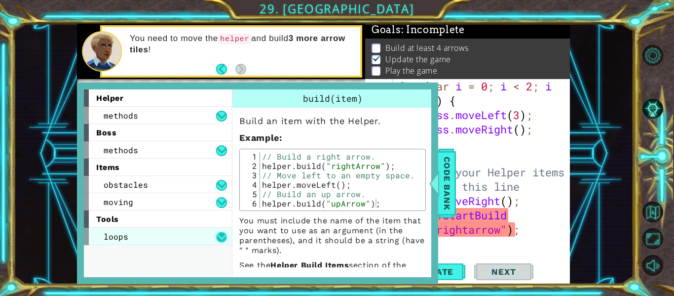
click at [224, 231] on button at bounding box center [221, 236] width 11 height 11
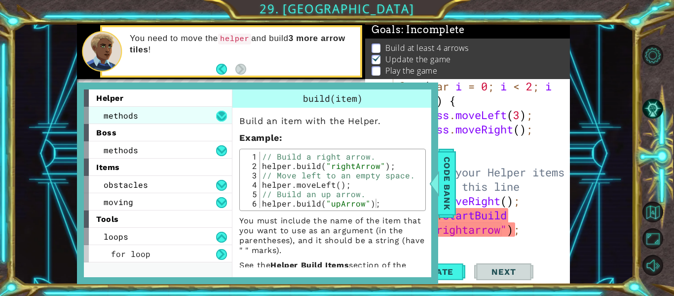
click at [225, 118] on button at bounding box center [221, 116] width 11 height 11
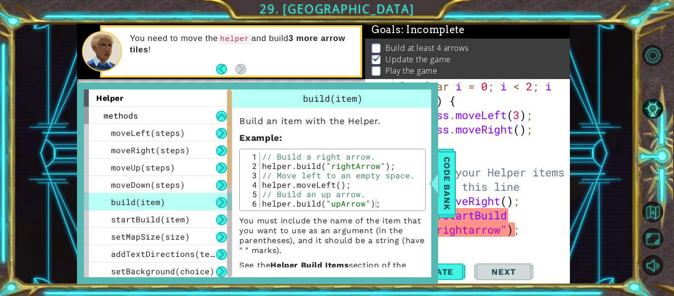
click at [526, 226] on div "for ( var i = 0 ; i < 2 ; i ++ ) { boss . moveLeft ( 3 ) ; boss . moveRight ( )…" at bounding box center [484, 186] width 177 height 215
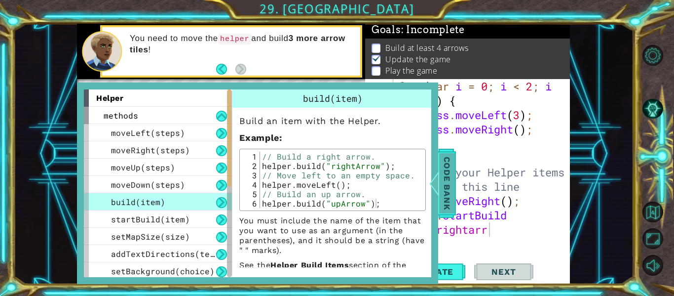
click at [446, 186] on span "Code Bank" at bounding box center [447, 183] width 16 height 60
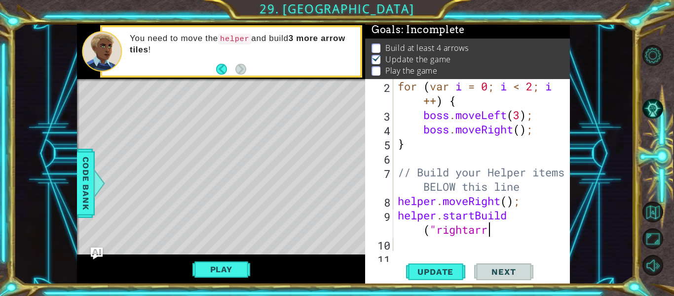
click at [505, 229] on div "for ( var i = 0 ; i < 2 ; i ++ ) { boss . moveLeft ( 3 ) ; boss . moveRight ( )…" at bounding box center [484, 186] width 177 height 215
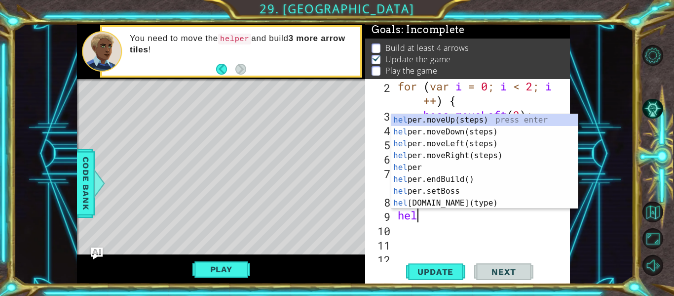
type textarea "h"
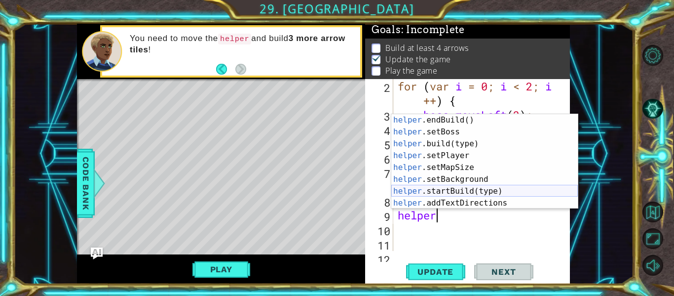
scroll to position [59, 0]
click at [478, 188] on div "helper .endBuild() press enter helper .setBoss press enter helper .build(type) …" at bounding box center [484, 173] width 187 height 118
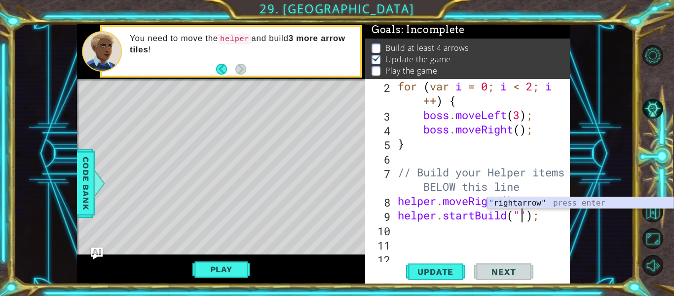
click at [521, 200] on div "" rightarrow" press enter" at bounding box center [580, 215] width 187 height 36
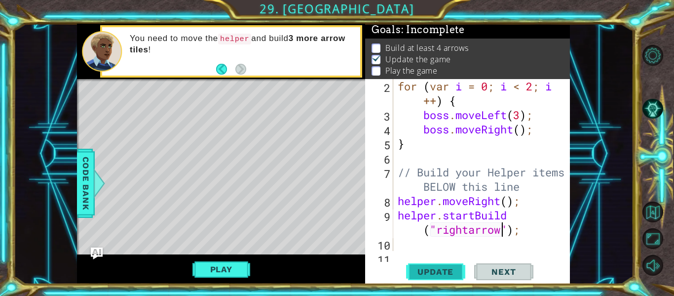
click at [449, 278] on button "Update" at bounding box center [435, 272] width 59 height 20
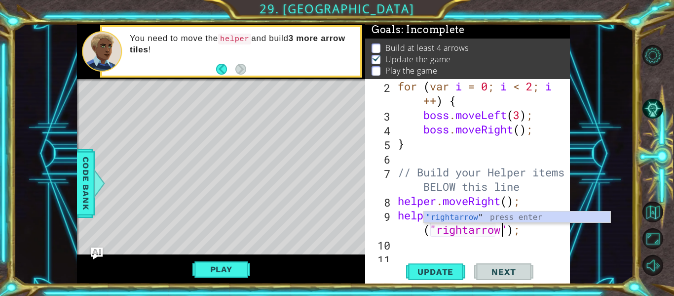
scroll to position [0, 9]
click at [453, 269] on span "Update" at bounding box center [436, 271] width 56 height 10
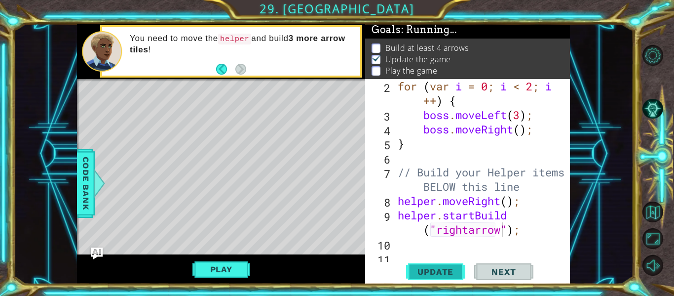
click at [453, 269] on span "Update" at bounding box center [436, 271] width 56 height 10
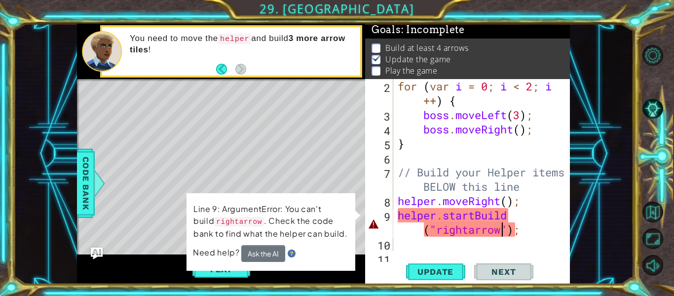
click at [212, 265] on div "Line 9: ArgumentError: You can't build rightarrow . Check the code bank to find…" at bounding box center [271, 231] width 169 height 78
click at [270, 252] on button "Ask the AI" at bounding box center [263, 252] width 44 height 17
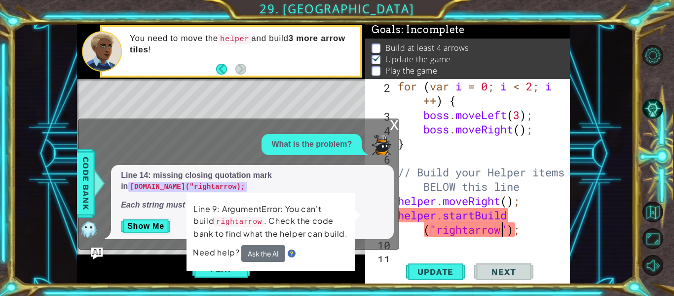
click at [431, 228] on div "for ( var i = 0 ; i < 2 ; i ++ ) { boss . moveLeft ( 3 ) ; boss . moveRight ( )…" at bounding box center [484, 186] width 177 height 215
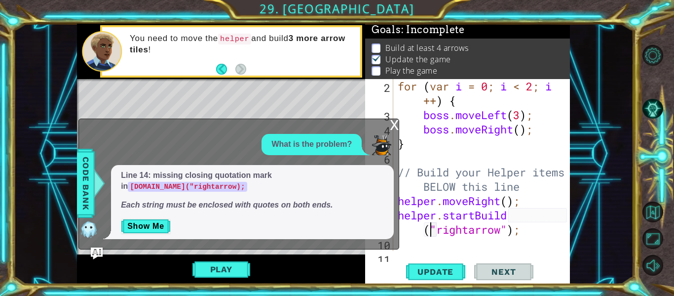
scroll to position [0, 5]
click at [538, 224] on div "for ( var i = 0 ; i < 2 ; i ++ ) { boss . moveLeft ( 3 ) ; boss . moveRight ( )…" at bounding box center [484, 186] width 177 height 215
click at [150, 223] on button "Show Me" at bounding box center [146, 226] width 50 height 16
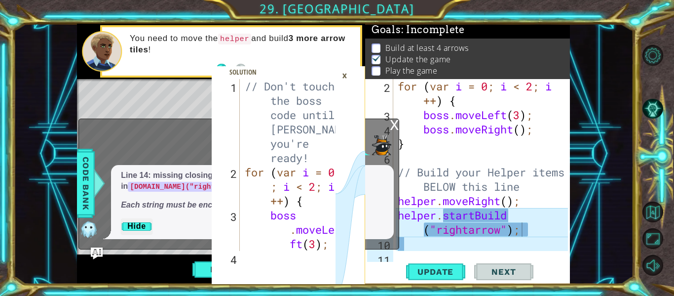
click at [344, 77] on div "×" at bounding box center [344, 75] width 15 height 17
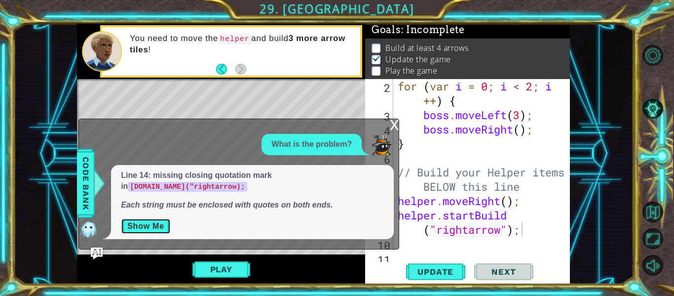
click at [158, 225] on button "Show Me" at bounding box center [146, 226] width 50 height 16
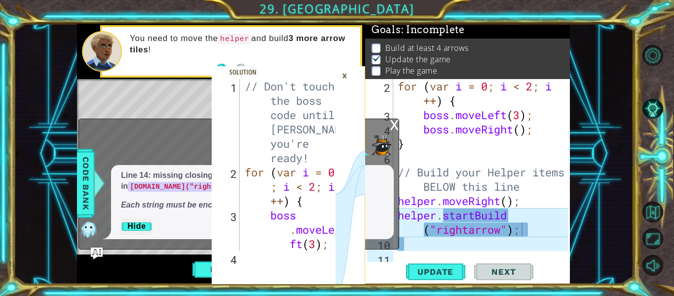
click at [391, 129] on div "x" at bounding box center [394, 124] width 9 height 10
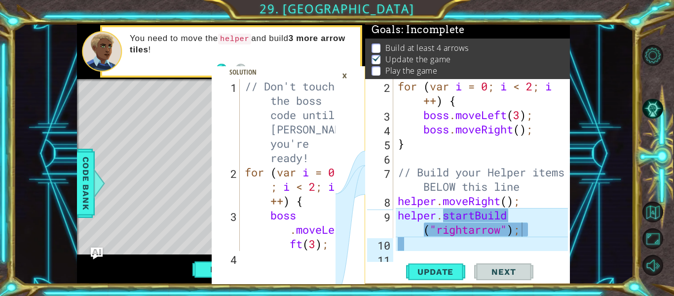
click at [343, 79] on div "×" at bounding box center [344, 75] width 15 height 17
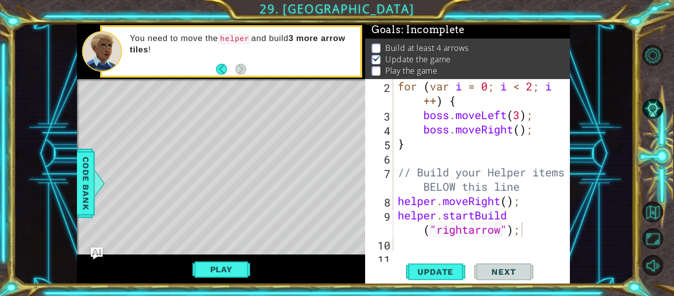
click at [352, 138] on div "Level Map" at bounding box center [305, 224] width 456 height 291
click at [500, 233] on div "for ( var i = 0 ; i < 2 ; i ++ ) { boss . moveLeft ( 3 ) ; boss . moveRight ( )…" at bounding box center [484, 186] width 177 height 215
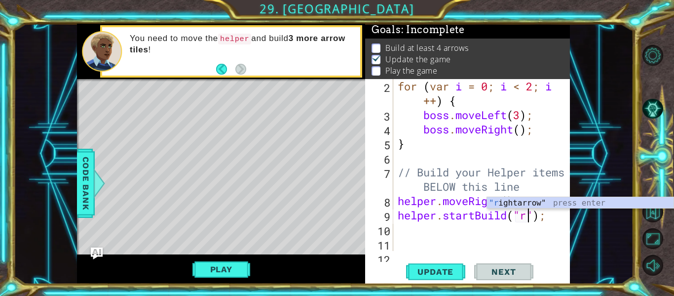
type textarea "helper.startBuild("");"
click at [540, 223] on div "for ( var i = 0 ; i < 2 ; i ++ ) { boss . moveLeft ( 3 ) ; boss . moveRight ( )…" at bounding box center [484, 186] width 177 height 215
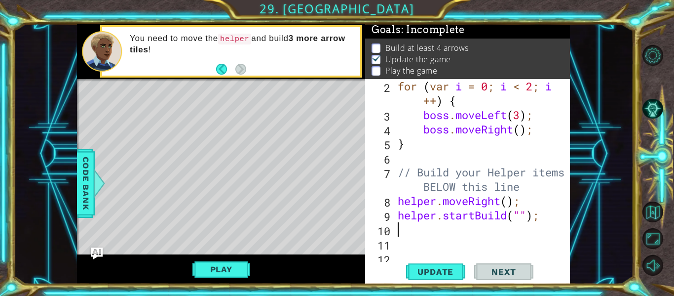
scroll to position [0, 0]
click at [540, 223] on div "for ( var i = 0 ; i < 2 ; i ++ ) { boss . moveLeft ( 3 ) ; boss . moveRight ( )…" at bounding box center [484, 186] width 177 height 215
click at [545, 218] on div "for ( var i = 0 ; i < 2 ; i ++ ) { boss . moveLeft ( 3 ) ; boss . moveRight ( )…" at bounding box center [484, 186] width 177 height 215
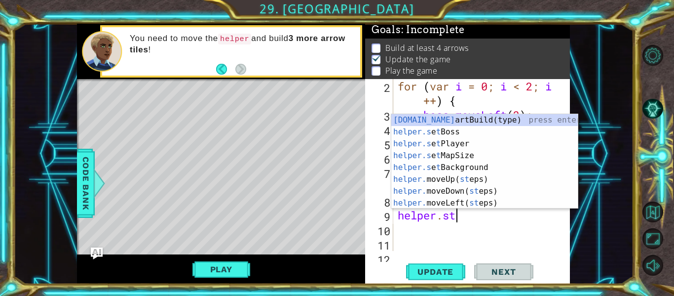
type textarea "h"
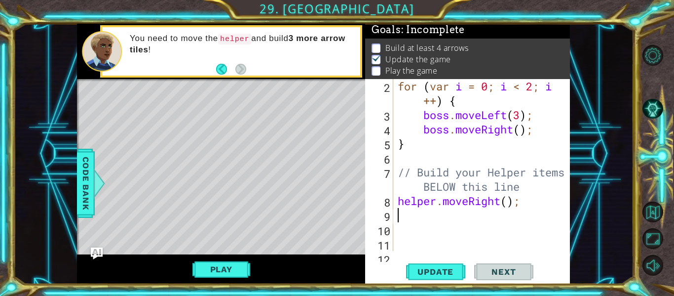
type textarea "h"
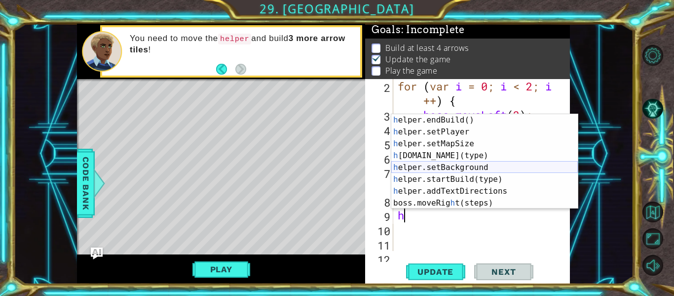
scroll to position [71, 0]
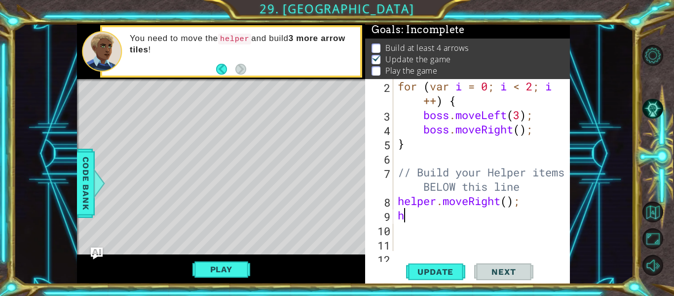
click at [480, 219] on div "for ( var i = 0 ; i < 2 ; i ++ ) { boss . moveLeft ( 3 ) ; boss . moveRight ( )…" at bounding box center [484, 186] width 177 height 215
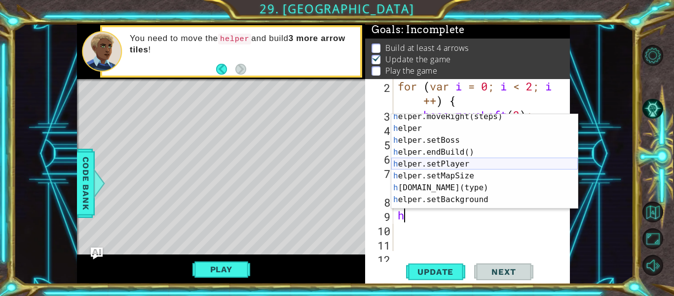
scroll to position [39, 0]
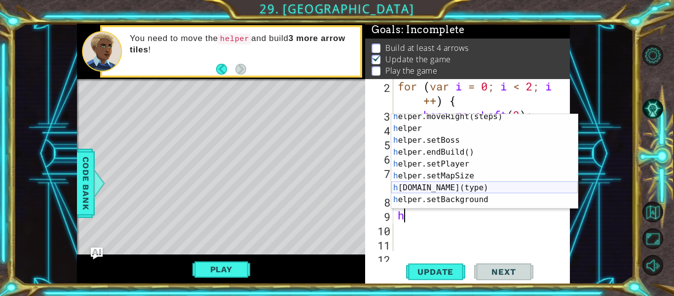
click at [530, 188] on div "h elper.moveRight(steps) press enter h elper press enter h elper.setBoss press …" at bounding box center [484, 170] width 187 height 118
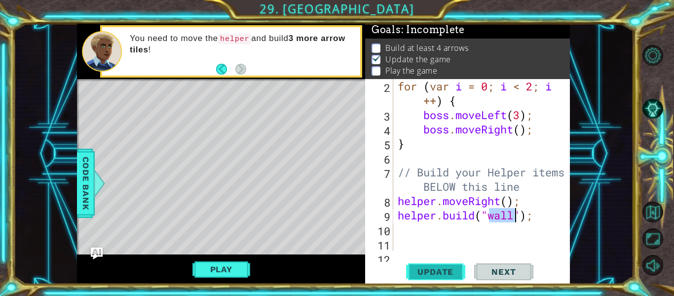
click at [441, 265] on button "Update" at bounding box center [435, 272] width 59 height 20
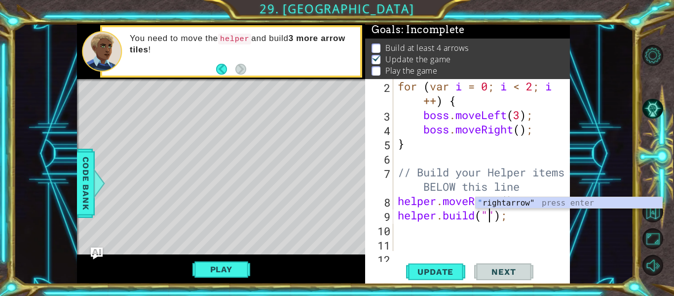
scroll to position [0, 5]
type textarea "[DOMAIN_NAME]("rightarrow");"
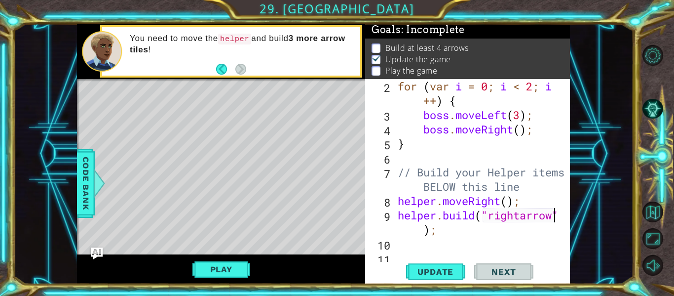
scroll to position [0, 0]
click at [427, 270] on span "Update" at bounding box center [436, 271] width 56 height 10
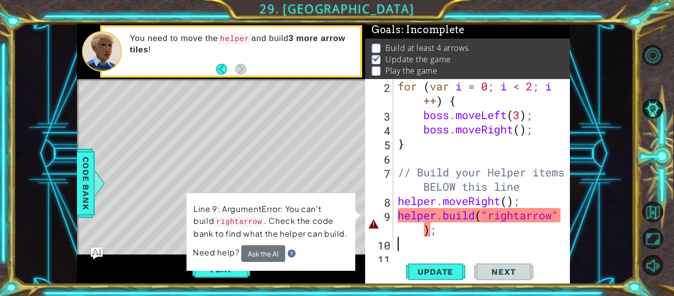
click at [552, 214] on div "for ( var i = 0 ; i < 2 ; i ++ ) { boss . moveLeft ( 3 ) ; boss . moveRight ( )…" at bounding box center [484, 186] width 177 height 215
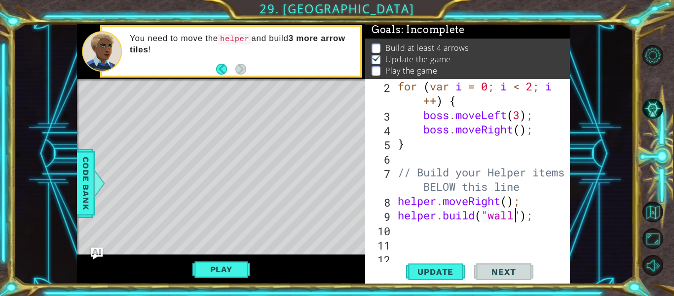
scroll to position [0, 5]
type textarea "[DOMAIN_NAME]("wall");"
click at [456, 265] on button "Update" at bounding box center [435, 272] width 59 height 20
click at [405, 230] on div "for ( var i = 0 ; i < 2 ; i ++ ) { boss . moveLeft ( 3 ) ; boss . moveRight ( )…" at bounding box center [484, 186] width 177 height 215
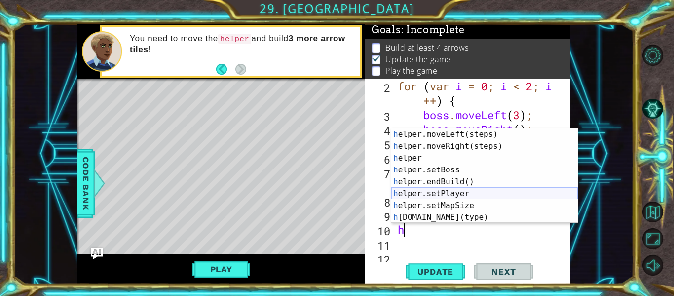
scroll to position [24, 0]
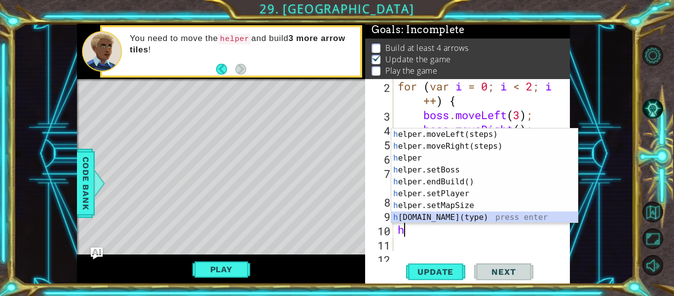
click at [454, 214] on div "h elper.moveLeft(steps) press enter h elper.moveRight(steps) press enter h elpe…" at bounding box center [484, 187] width 187 height 118
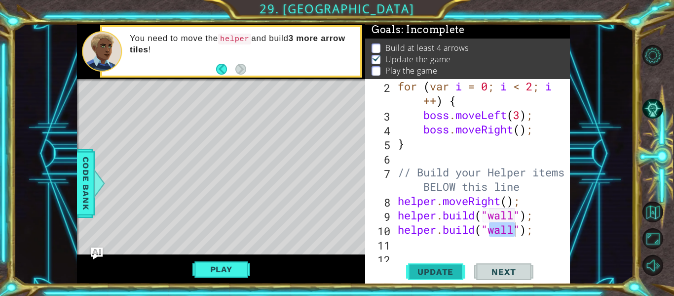
click at [444, 262] on button "Update" at bounding box center [435, 272] width 59 height 20
click at [533, 231] on div "for ( var i = 0 ; i < 2 ; i ++ ) { boss . moveLeft ( 3 ) ; boss . moveRight ( )…" at bounding box center [484, 186] width 177 height 215
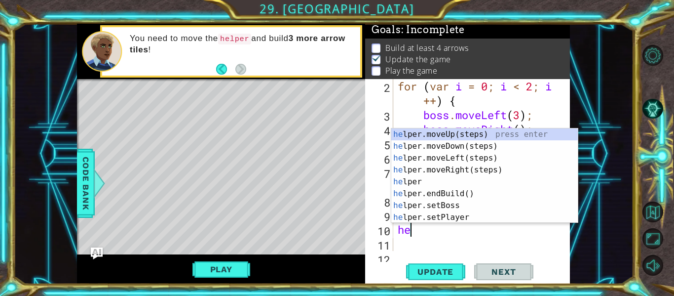
scroll to position [0, 0]
type textarea "h"
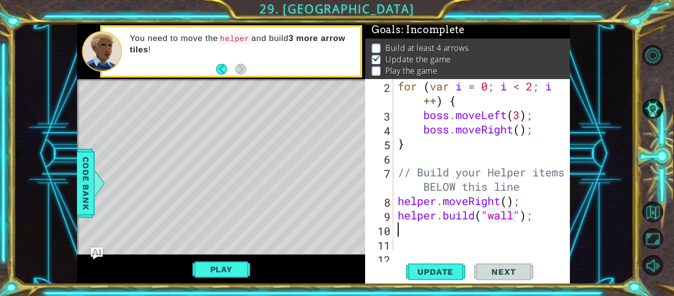
type textarea "h"
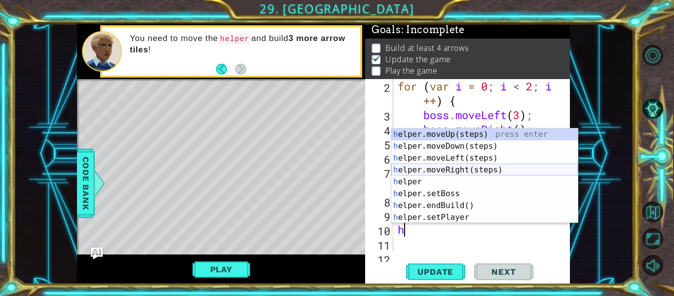
click at [486, 171] on div "h elper.moveUp(steps) press enter h elper.moveDown(steps) press enter h elper.m…" at bounding box center [484, 187] width 187 height 118
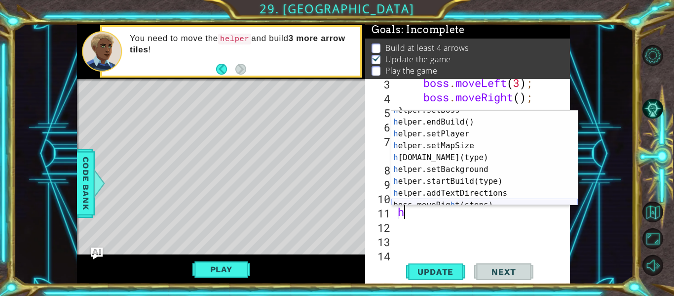
scroll to position [67, 0]
click at [452, 177] on div "h elper.setBoss press enter h elper.endBuild() press enter h elper.setPlayer pr…" at bounding box center [484, 162] width 187 height 118
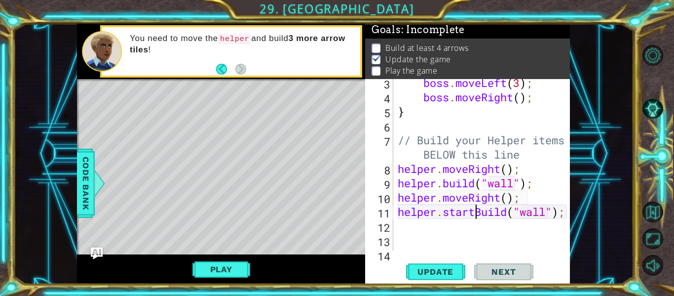
click at [473, 211] on div "boss . moveLeft ( 3 ) ; boss . moveRight ( ) ; } // Build your Helper items BEL…" at bounding box center [484, 175] width 177 height 200
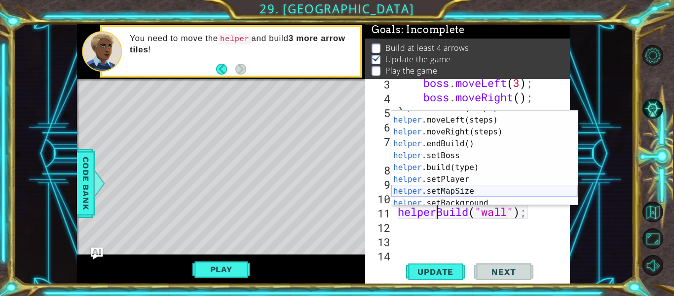
scroll to position [32, 0]
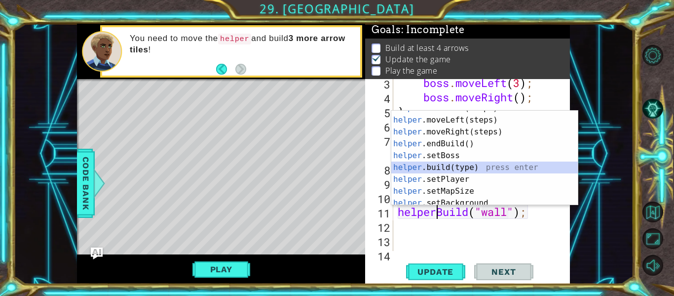
click at [461, 172] on div "helper .moveDown(steps) press enter helper .moveLeft(steps) press enter helper …" at bounding box center [484, 161] width 187 height 118
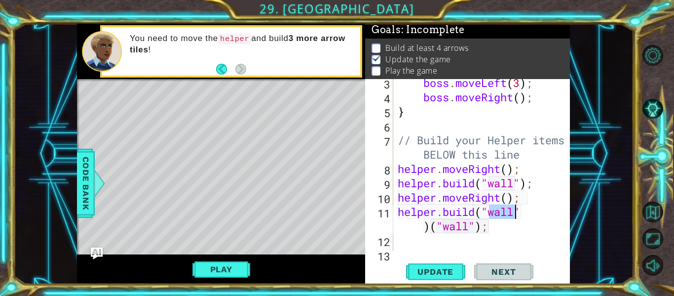
click at [493, 223] on div "boss . moveLeft ( 3 ) ; boss . moveRight ( ) ; } // Build your Helper items BEL…" at bounding box center [484, 175] width 177 height 200
type textarea "h"
type textarea "helper.moveRig"
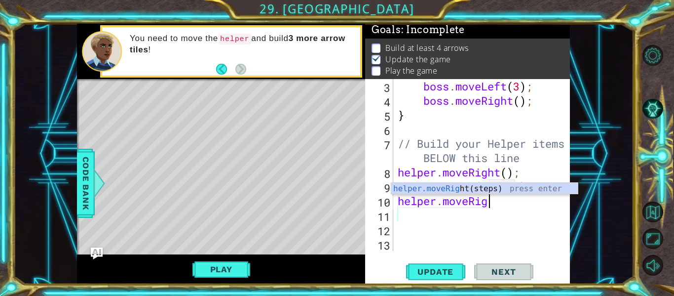
scroll to position [72, 0]
click at [510, 191] on div "helper.moveRig ht(steps) press enter" at bounding box center [484, 201] width 187 height 36
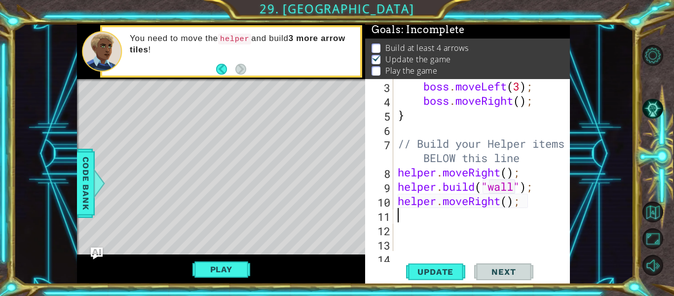
click at [494, 193] on div "boss . moveLeft ( 3 ) ; boss . moveRight ( ) ; } // Build your Helper items BEL…" at bounding box center [484, 179] width 177 height 200
type textarea "[DOMAIN_NAME]("wall");"
click at [407, 211] on div "boss . moveLeft ( 3 ) ; boss . moveRight ( ) ; } // Build your Helper items BEL…" at bounding box center [484, 179] width 177 height 200
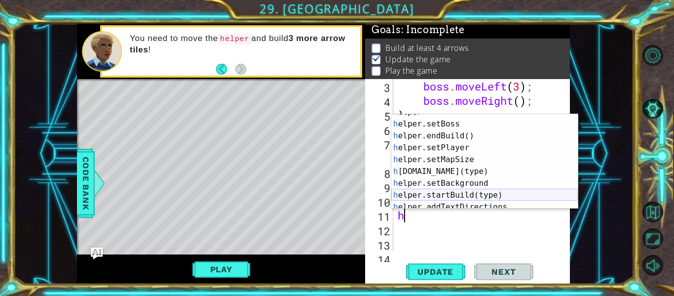
scroll to position [55, 0]
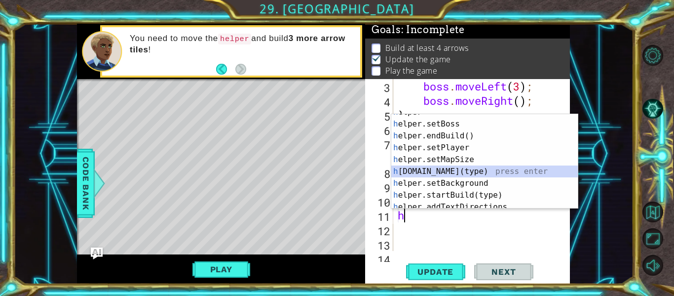
click at [451, 171] on div "h elper press enter h elper.setBoss press enter h elper.endBuild() press enter …" at bounding box center [484, 165] width 187 height 118
type textarea "[DOMAIN_NAME]("wall");"
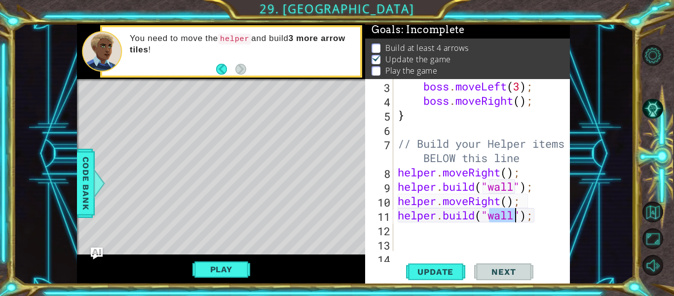
click at [418, 238] on div "boss . moveLeft ( 3 ) ; boss . moveRight ( ) ; } // Build your Helper items BEL…" at bounding box center [484, 179] width 177 height 200
click at [420, 232] on div "boss . moveLeft ( 3 ) ; boss . moveRight ( ) ; } // Build your Helper items BEL…" at bounding box center [484, 179] width 177 height 200
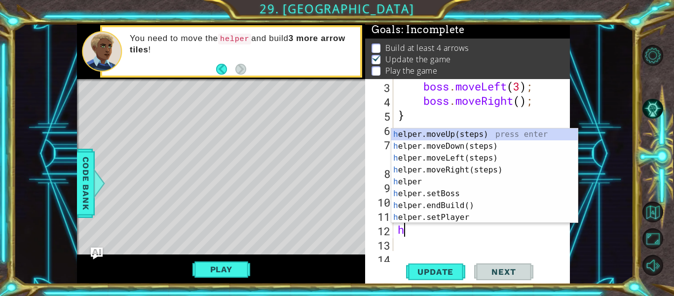
scroll to position [0, 0]
click at [456, 168] on div "h elper.moveUp(steps) press enter h elper.moveDown(steps) press enter h elper.m…" at bounding box center [484, 187] width 187 height 118
click at [446, 176] on div "boss . moveLeft ( 3 ) ; boss . moveRight ( ) ; } // Build your Helper items BEL…" at bounding box center [484, 179] width 177 height 200
type textarea "helper.moveRight();"
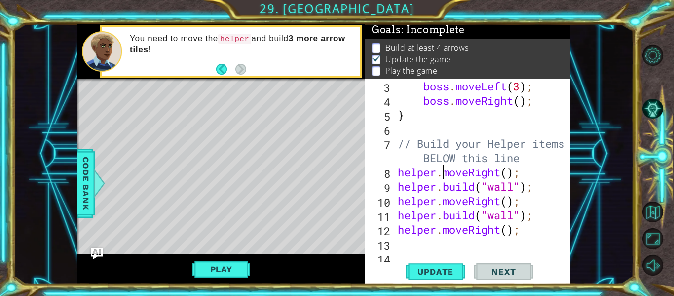
click at [399, 250] on div "boss . moveLeft ( 3 ) ; boss . moveRight ( ) ; } // Build your Helper items BEL…" at bounding box center [484, 179] width 177 height 200
type textarea "h"
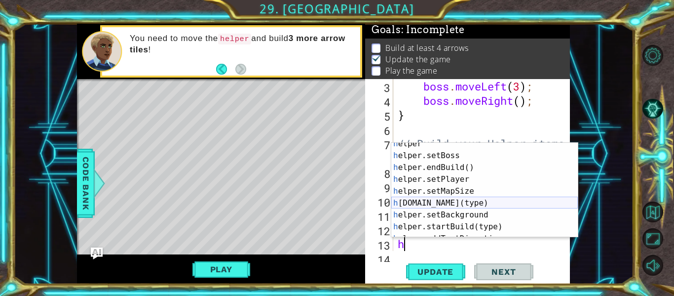
scroll to position [55, 0]
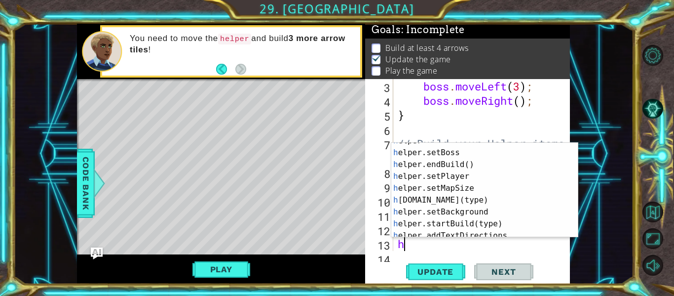
click at [438, 248] on div "boss . moveLeft ( 3 ) ; boss . moveRight ( ) ; } // Build your Helper items BEL…" at bounding box center [484, 179] width 177 height 200
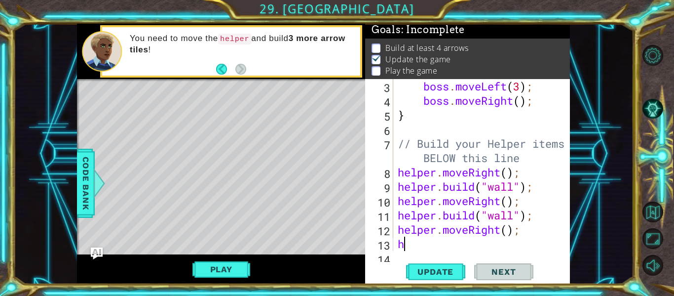
click at [438, 247] on div "boss . moveLeft ( 3 ) ; boss . moveRight ( ) ; } // Build your Helper items BEL…" at bounding box center [484, 179] width 177 height 200
type textarea "h"
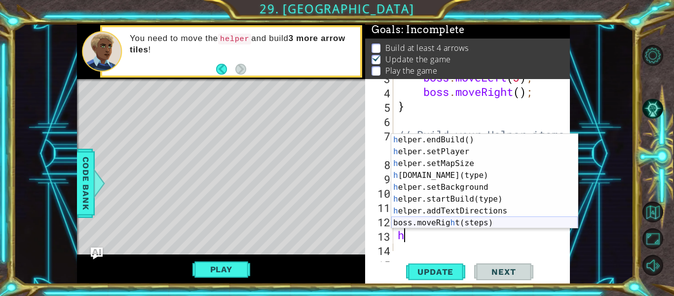
scroll to position [71, 0]
click at [463, 178] on div "h elper.endBuild() press enter h elper.setPlayer press enter h elper.setMapSize…" at bounding box center [484, 193] width 187 height 118
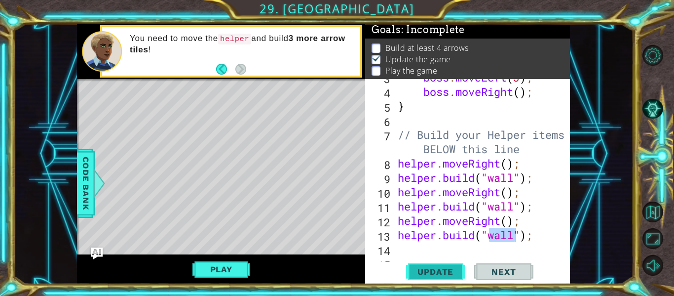
click at [433, 270] on span "Update" at bounding box center [436, 271] width 56 height 10
drag, startPoint x: 217, startPoint y: 95, endPoint x: 247, endPoint y: 121, distance: 40.2
click at [247, 121] on div "Level Map" at bounding box center [305, 224] width 456 height 291
click at [220, 92] on div "Level Map" at bounding box center [305, 224] width 456 height 291
drag, startPoint x: 220, startPoint y: 92, endPoint x: 198, endPoint y: 88, distance: 21.5
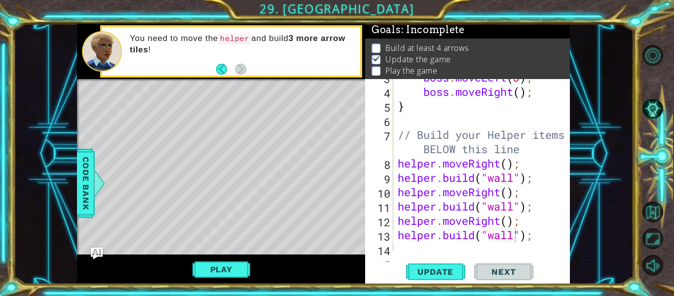
click at [198, 88] on div "Level Map" at bounding box center [305, 224] width 456 height 291
click at [117, 97] on div "Level Map" at bounding box center [305, 224] width 456 height 291
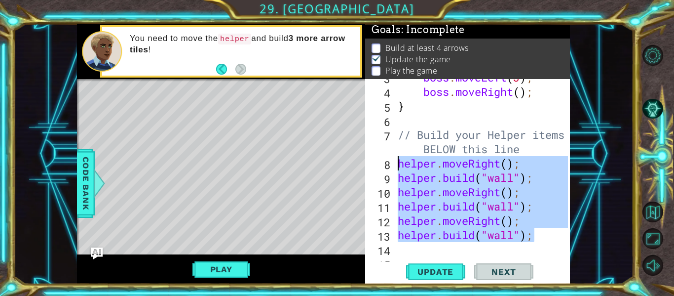
drag, startPoint x: 538, startPoint y: 235, endPoint x: 392, endPoint y: 164, distance: 162.4
click at [392, 164] on div "helper.build("wall"); 3 4 5 6 7 8 9 10 11 12 13 14 15 boss . moveLeft ( 3 ) ; b…" at bounding box center [466, 165] width 203 height 172
type textarea "helper.moveRight(); helper.build("wall");"
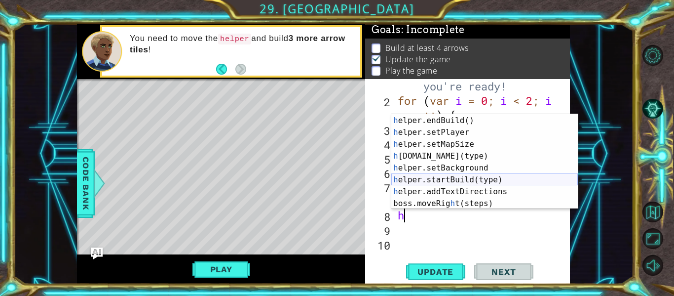
scroll to position [71, 0]
type textarea "h"
click at [229, 64] on button "Back" at bounding box center [225, 69] width 19 height 11
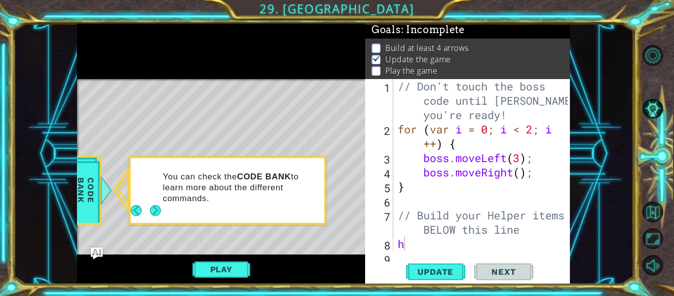
click at [229, 64] on div at bounding box center [221, 51] width 288 height 55
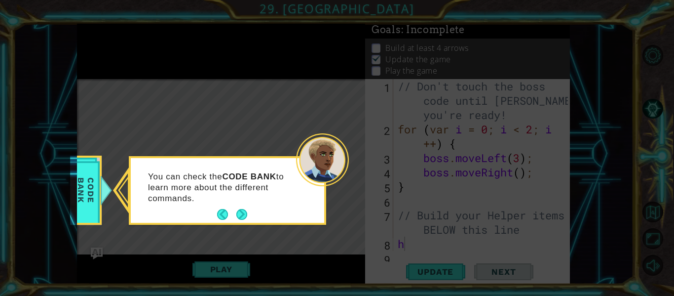
click at [252, 213] on div "You can check the CODE BANK to learn more about the different commands." at bounding box center [227, 192] width 193 height 61
click at [246, 213] on button "Next" at bounding box center [241, 214] width 11 height 11
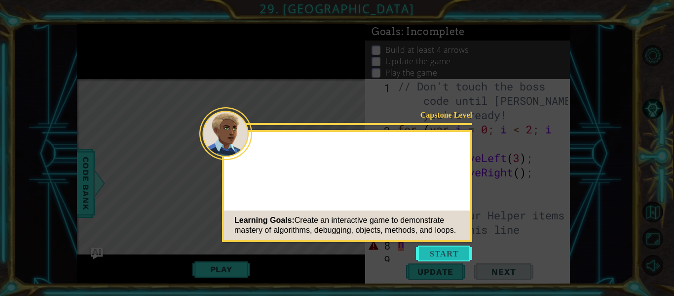
click at [451, 255] on button "Start" at bounding box center [444, 253] width 56 height 16
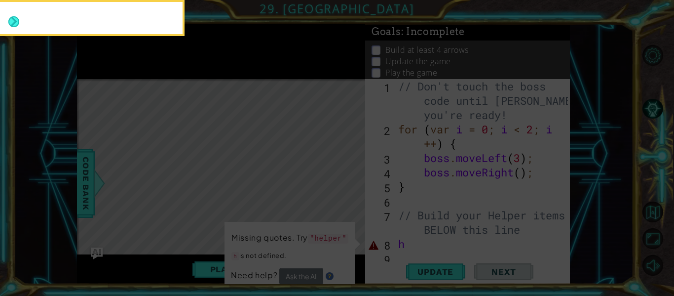
click at [271, 156] on icon at bounding box center [337, 44] width 674 height 503
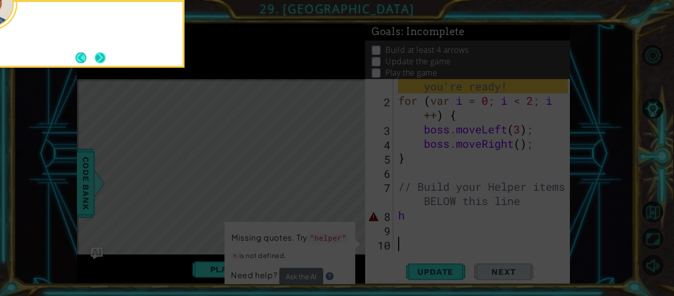
scroll to position [29, 0]
click at [104, 63] on button "Next" at bounding box center [99, 57] width 11 height 11
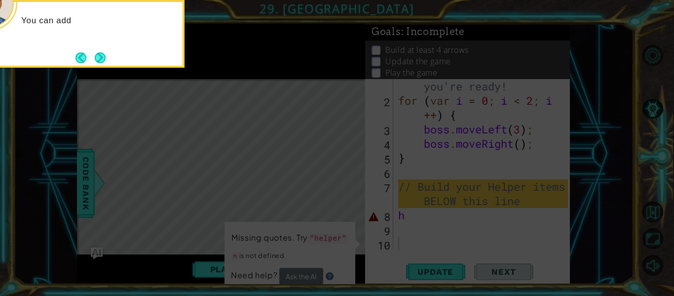
click at [406, 224] on icon at bounding box center [337, 44] width 674 height 503
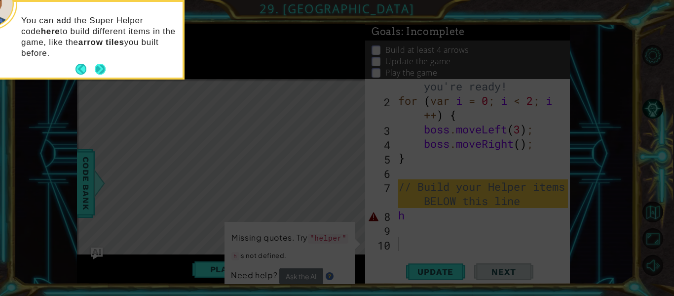
click at [99, 64] on button "Next" at bounding box center [100, 70] width 18 height 18
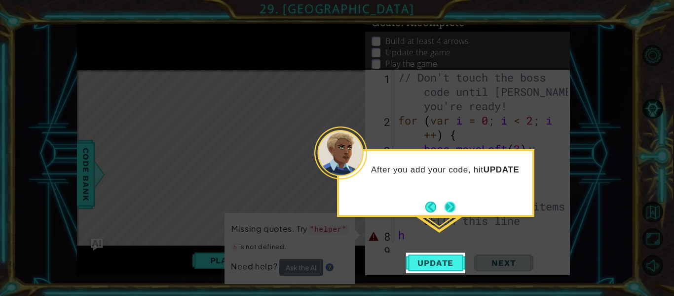
click at [450, 203] on button "Next" at bounding box center [450, 206] width 17 height 17
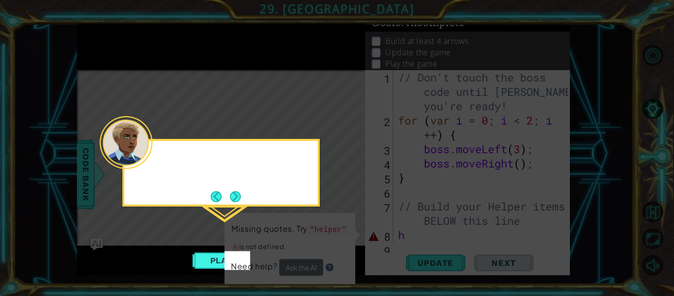
click at [450, 203] on icon at bounding box center [337, 148] width 674 height 296
click at [239, 196] on button "Next" at bounding box center [234, 196] width 17 height 17
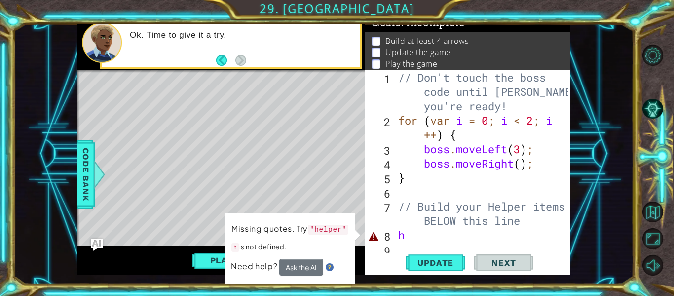
click at [414, 237] on div "// Don't touch the boss code until [PERSON_NAME] says you're ready! for ( var i…" at bounding box center [484, 184] width 177 height 229
type textarea "h"
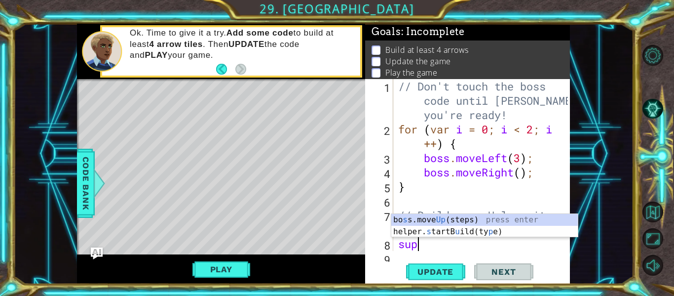
scroll to position [0, 0]
type textarea "s"
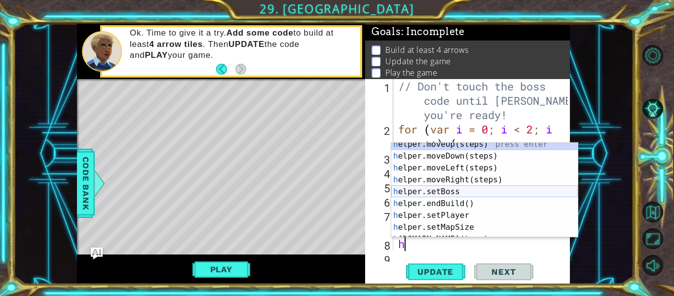
scroll to position [59, 0]
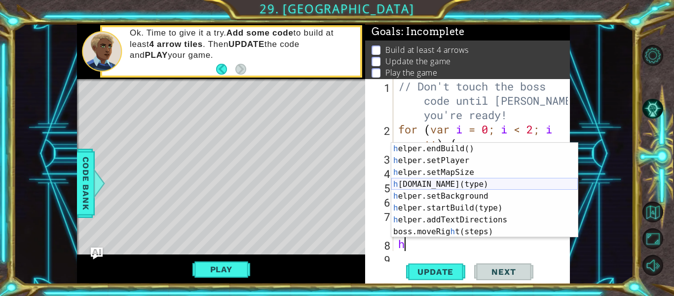
click at [435, 188] on div "h elper.endBuild() press enter h elper.setPlayer press enter h elper.setMapSize…" at bounding box center [484, 202] width 187 height 118
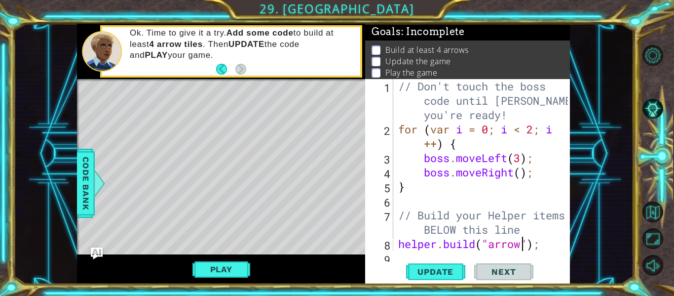
scroll to position [0, 6]
click at [452, 265] on button "Update" at bounding box center [435, 272] width 59 height 20
click at [492, 244] on div "// Don't touch the boss code until [PERSON_NAME] says you're ready! for ( var i…" at bounding box center [484, 193] width 177 height 229
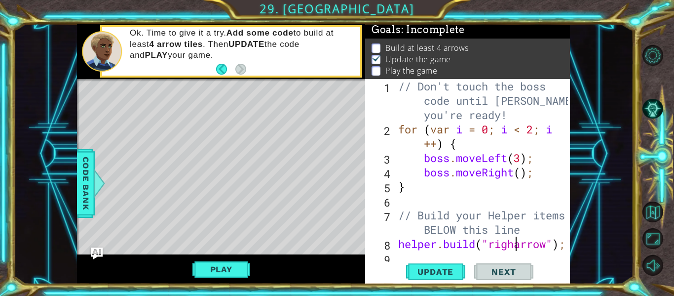
scroll to position [0, 6]
click at [449, 269] on span "Update" at bounding box center [436, 271] width 56 height 10
click at [237, 261] on button "Play" at bounding box center [221, 269] width 58 height 19
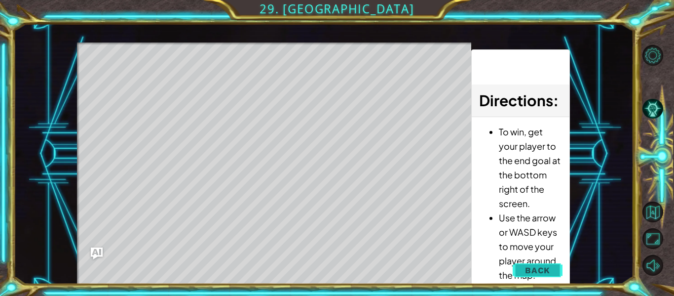
click at [516, 271] on button "Back" at bounding box center [538, 270] width 50 height 20
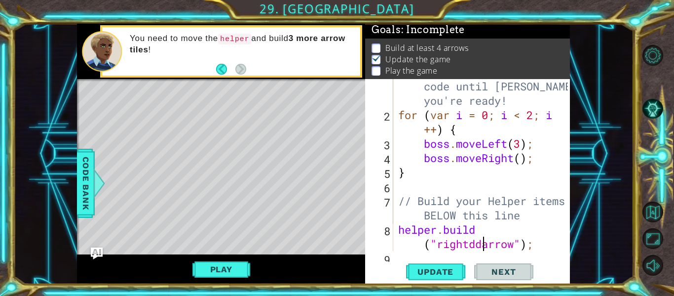
scroll to position [0, 7]
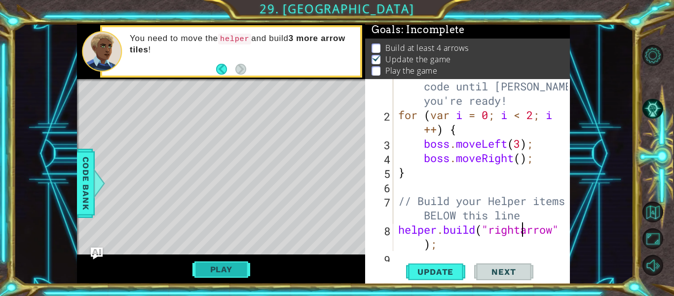
click at [219, 273] on button "Play" at bounding box center [221, 269] width 58 height 19
click at [472, 248] on div "// Don't touch the boss code until [PERSON_NAME] says you're ready! for ( var i…" at bounding box center [484, 179] width 177 height 229
click at [454, 268] on span "Update" at bounding box center [436, 271] width 56 height 10
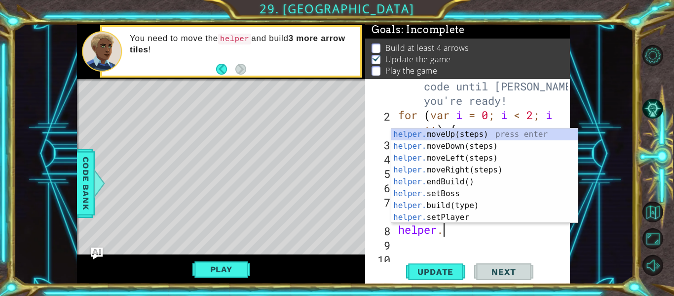
scroll to position [0, 0]
type textarea "helpe"
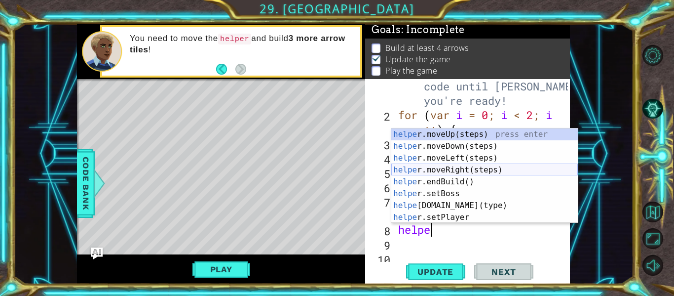
click at [475, 173] on div "helpe [PERSON_NAME]moveUp(steps) press enter helpe r.moveDown(steps) press ente…" at bounding box center [484, 187] width 187 height 118
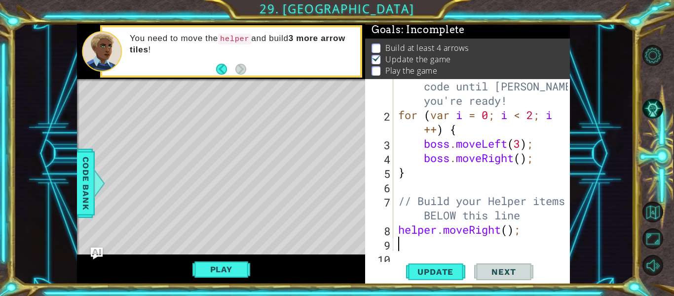
scroll to position [0, 0]
type textarea "h"
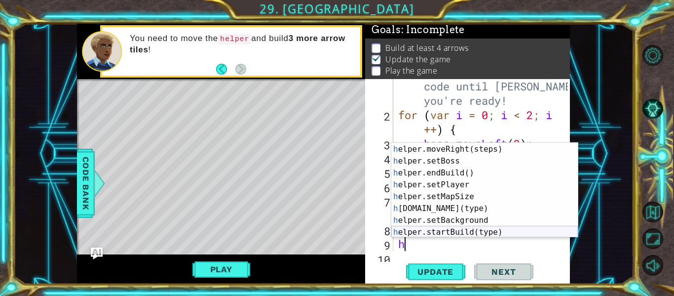
scroll to position [34, 0]
click at [469, 207] on div "h elper.moveLeft(steps) press enter h elper.moveRight(steps) press enter h elpe…" at bounding box center [484, 191] width 187 height 118
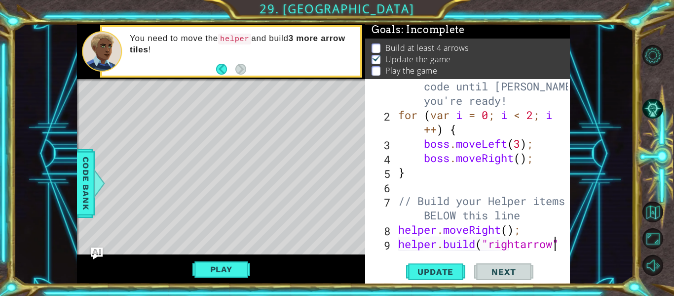
scroll to position [0, 7]
click at [431, 264] on button "Update" at bounding box center [435, 272] width 59 height 20
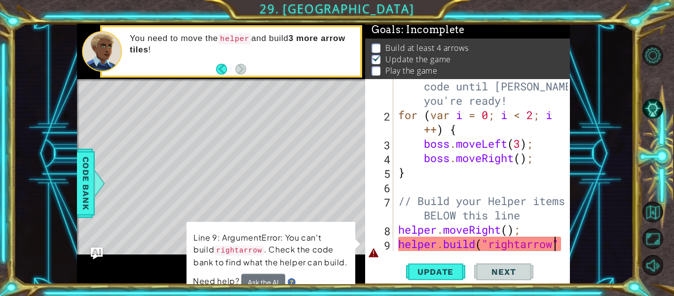
click at [560, 243] on div at bounding box center [563, 179] width 10 height 229
click at [567, 247] on div at bounding box center [563, 179] width 10 height 229
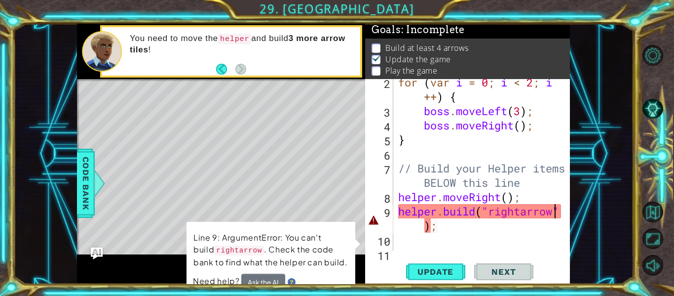
scroll to position [57, 0]
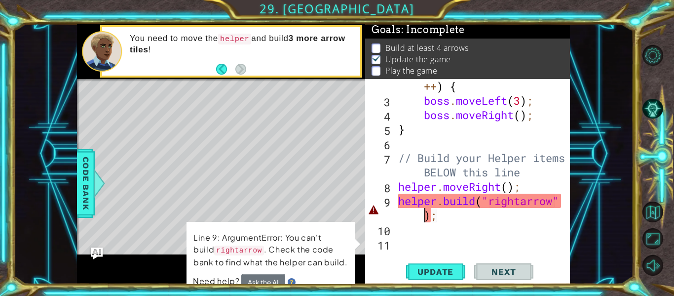
click at [418, 215] on div "for ( var i = 0 ; i < 2 ; i ++ ) { boss . moveLeft ( 3 ) ; boss . moveRight ( )…" at bounding box center [484, 172] width 177 height 215
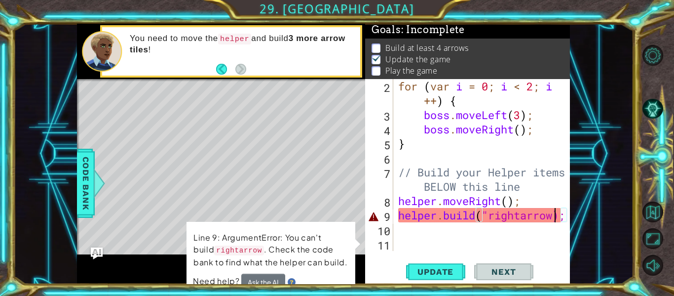
scroll to position [43, 0]
click at [415, 213] on div "for ( var i = 0 ; i < 2 ; i ++ ) { boss . moveLeft ( 3 ) ; boss . moveRight ( )…" at bounding box center [484, 186] width 177 height 215
click at [408, 214] on div "for ( var i = 0 ; i < 2 ; i ++ ) { boss . moveLeft ( 3 ) ; boss . moveRight ( )…" at bounding box center [484, 186] width 177 height 215
click at [404, 214] on div "for ( var i = 0 ; i < 2 ; i ++ ) { boss . moveLeft ( 3 ) ; boss . moveRight ( )…" at bounding box center [484, 186] width 177 height 215
click at [398, 214] on div "for ( var i = 0 ; i < 2 ; i ++ ) { boss . moveLeft ( 3 ) ; boss . moveRight ( )…" at bounding box center [484, 186] width 177 height 215
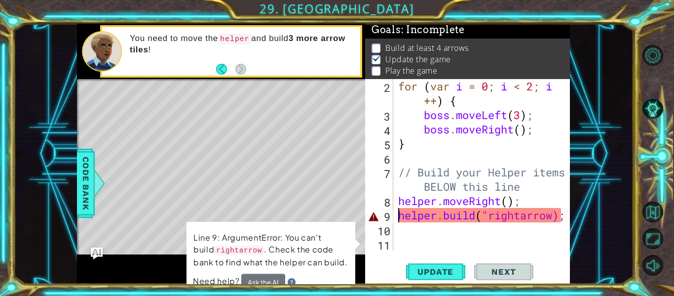
click at [480, 218] on div "for ( var i = 0 ; i < 2 ; i ++ ) { boss . moveLeft ( 3 ) ; boss . moveRight ( )…" at bounding box center [484, 186] width 177 height 215
click at [476, 215] on div "for ( var i = 0 ; i < 2 ; i ++ ) { boss . moveLeft ( 3 ) ; boss . moveRight ( )…" at bounding box center [484, 186] width 177 height 215
click at [484, 220] on div "for ( var i = 0 ; i < 2 ; i ++ ) { boss . moveLeft ( 3 ) ; boss . moveRight ( )…" at bounding box center [484, 186] width 177 height 215
click at [552, 214] on div "for ( var i = 0 ; i < 2 ; i ++ ) { boss . moveLeft ( 3 ) ; boss . moveRight ( )…" at bounding box center [484, 186] width 177 height 215
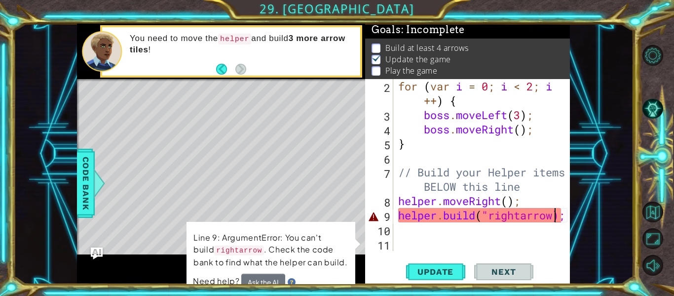
click at [562, 215] on div at bounding box center [563, 143] width 10 height 215
click at [568, 217] on div "[DOMAIN_NAME]("rightarrow); 2 3 4 5 6 7 8 9 10 11 for ( var i = 0 ; i < 2 ; i +…" at bounding box center [467, 181] width 205 height 205
click at [565, 215] on div at bounding box center [563, 143] width 10 height 215
click at [562, 218] on div at bounding box center [563, 143] width 10 height 215
click at [455, 271] on span "Update" at bounding box center [436, 271] width 56 height 10
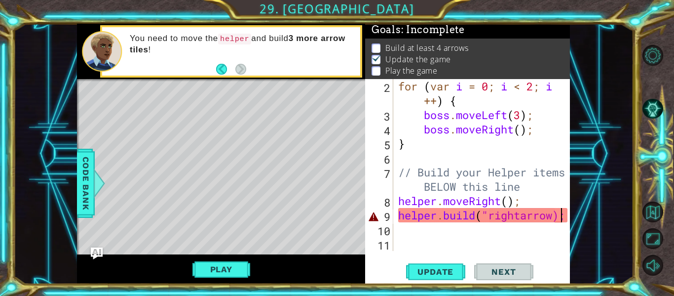
click at [502, 269] on span "Next" at bounding box center [504, 271] width 44 height 10
click at [522, 218] on div "for ( var i = 0 ; i < 2 ; i ++ ) { boss . moveLeft ( 3 ) ; boss . moveRight ( )…" at bounding box center [484, 186] width 177 height 215
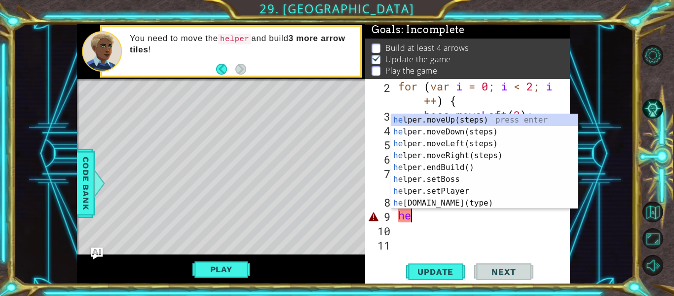
scroll to position [0, 0]
type textarea "h"
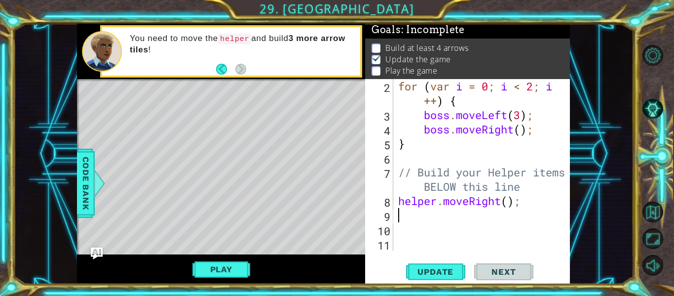
click at [76, 164] on div "1 ההההההההההההההההההההההההההההההההההההההההההההההההההההההההההההההההההההההההההההה…" at bounding box center [323, 154] width 620 height 260
click at [79, 163] on span "Code Bank" at bounding box center [86, 183] width 16 height 60
